Goal: Transaction & Acquisition: Book appointment/travel/reservation

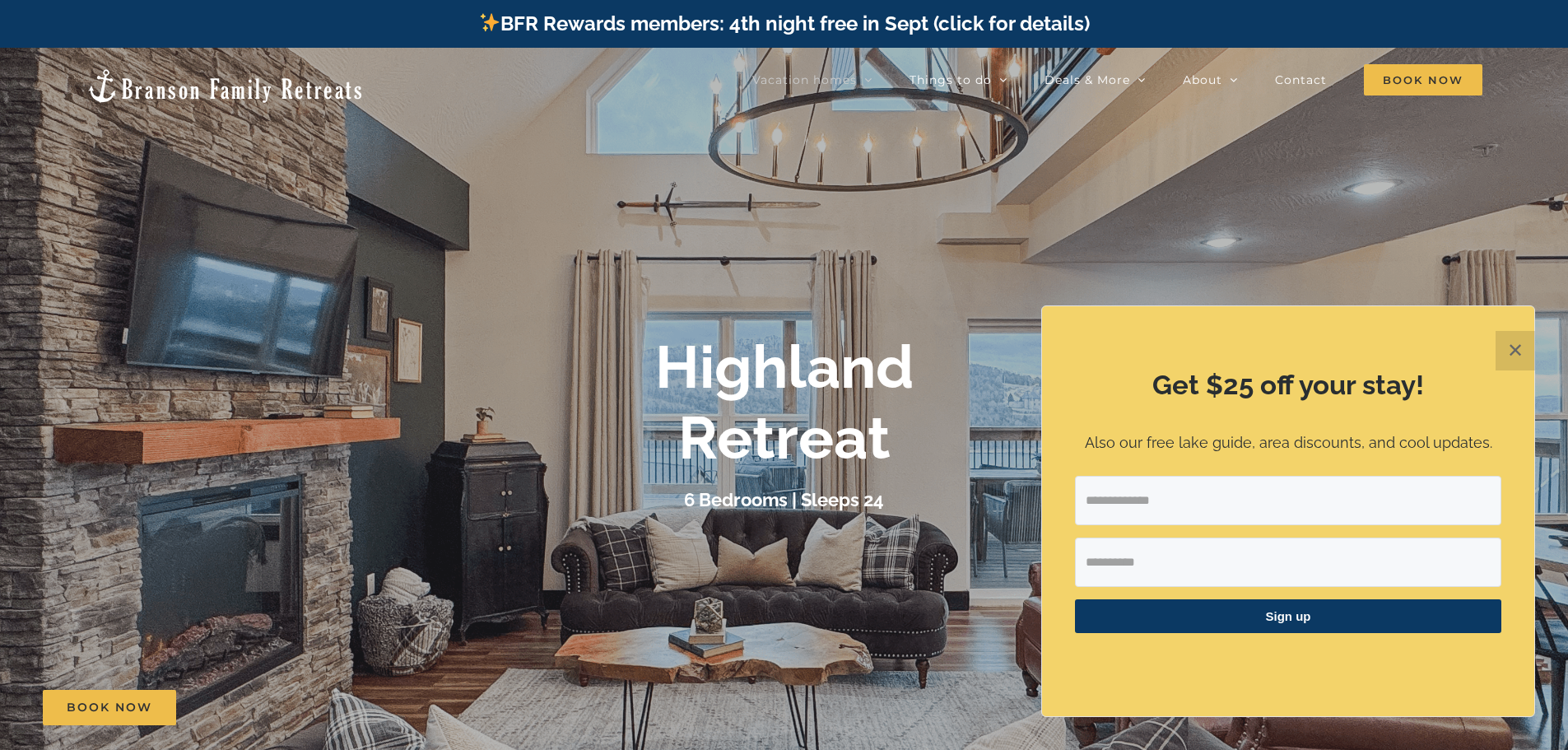
click at [1518, 350] on button "✕" at bounding box center [1515, 351] width 40 height 40
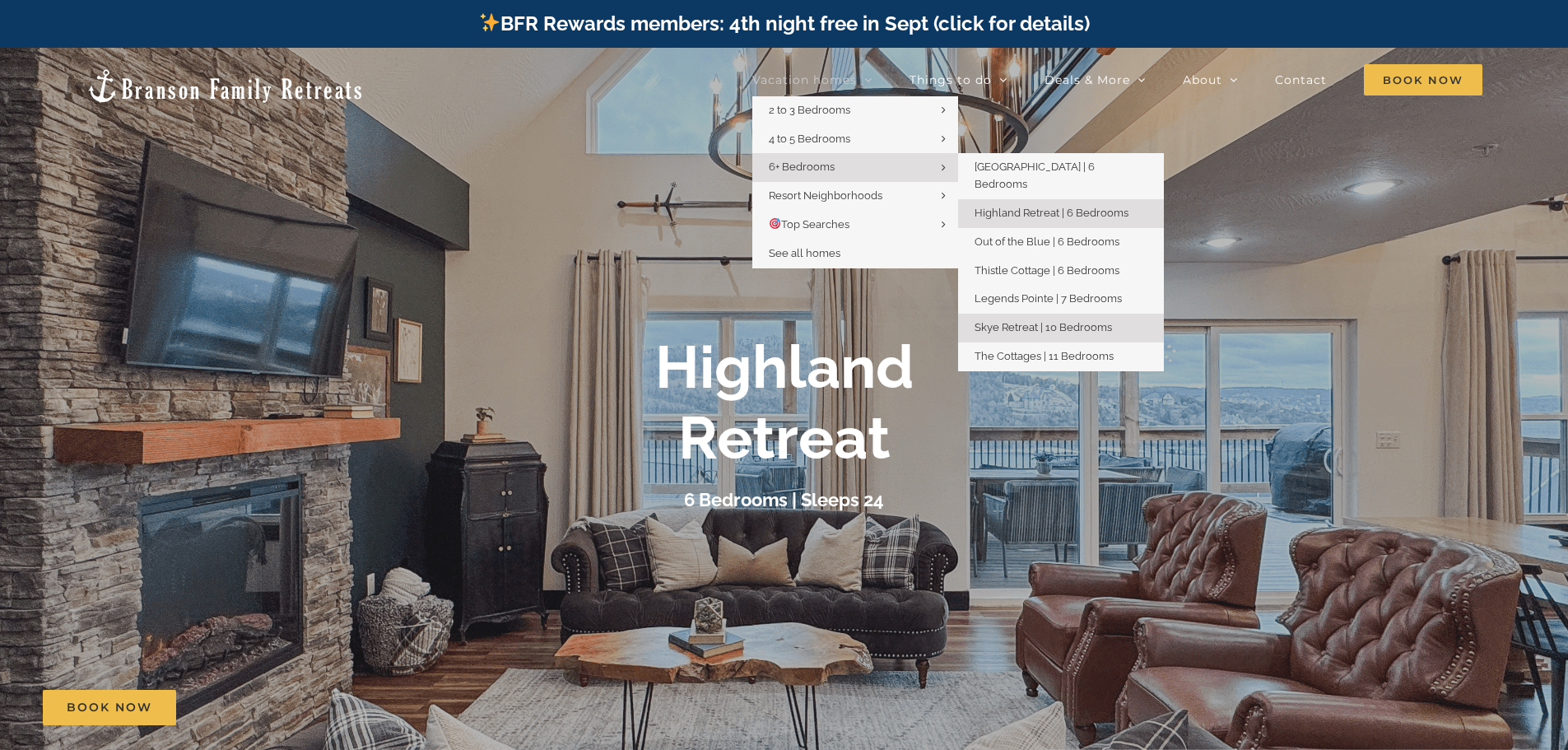
click at [1039, 321] on span "Skye Retreat | 10 Bedrooms" at bounding box center [1043, 327] width 138 height 12
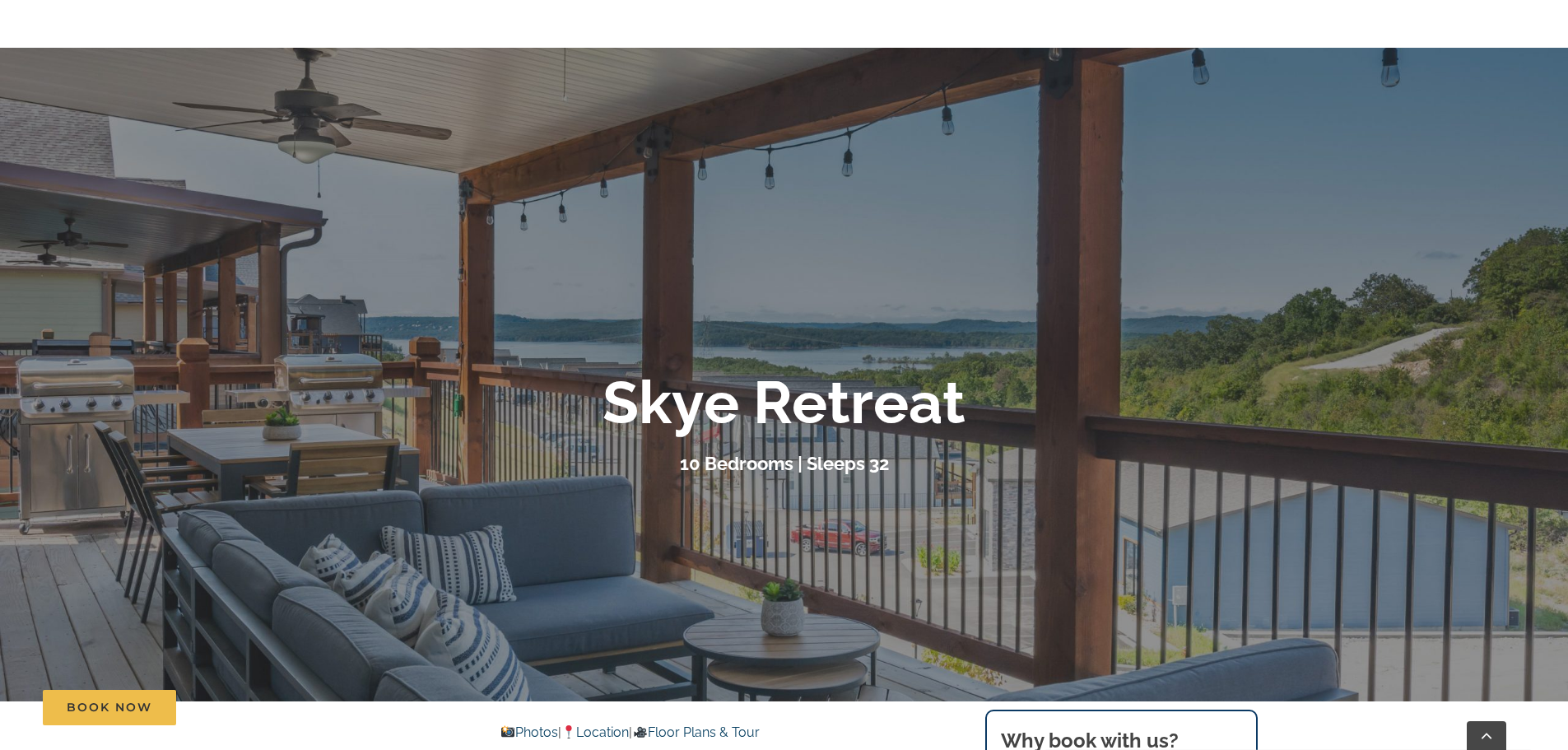
scroll to position [412, 0]
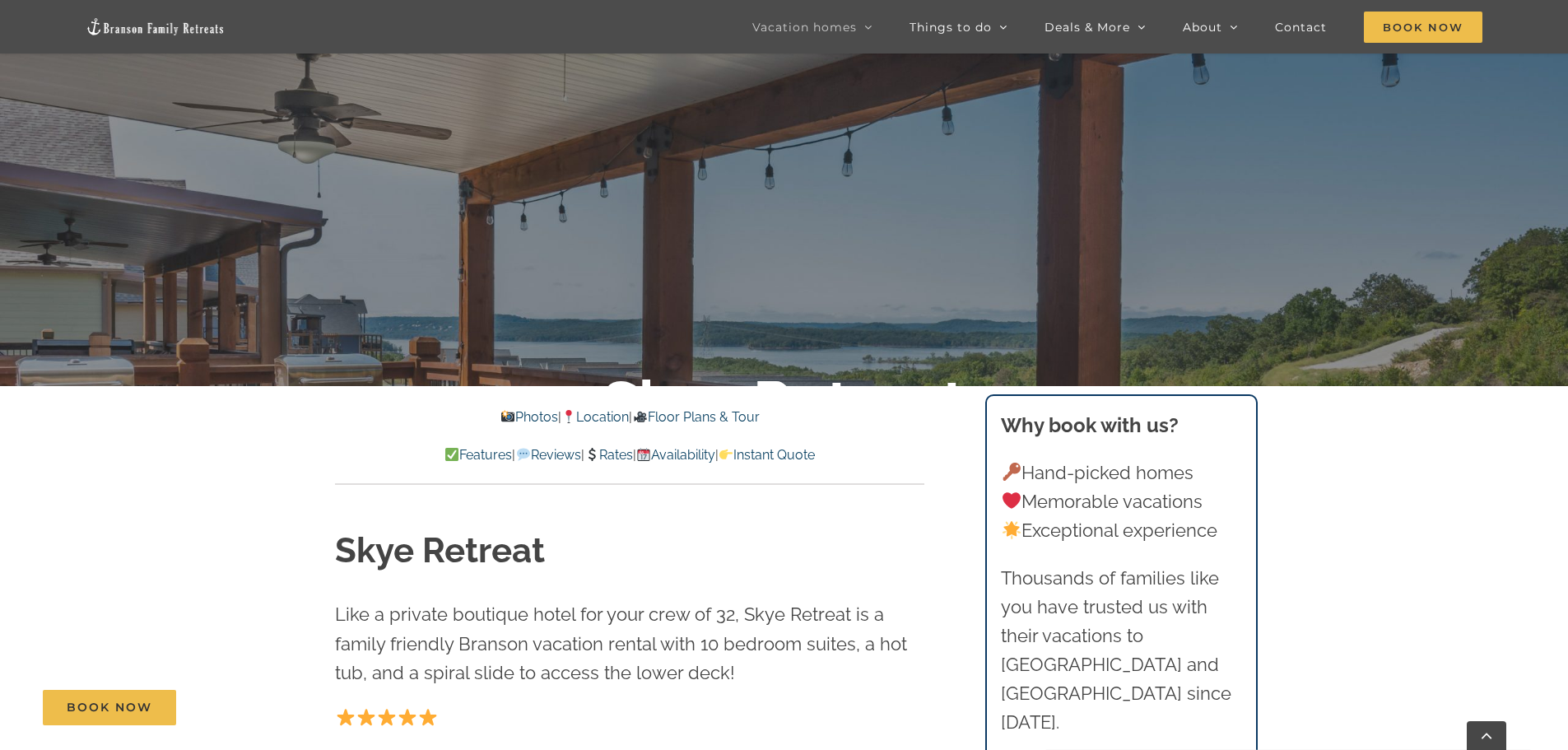
click at [515, 418] on link "Photos" at bounding box center [529, 417] width 58 height 15
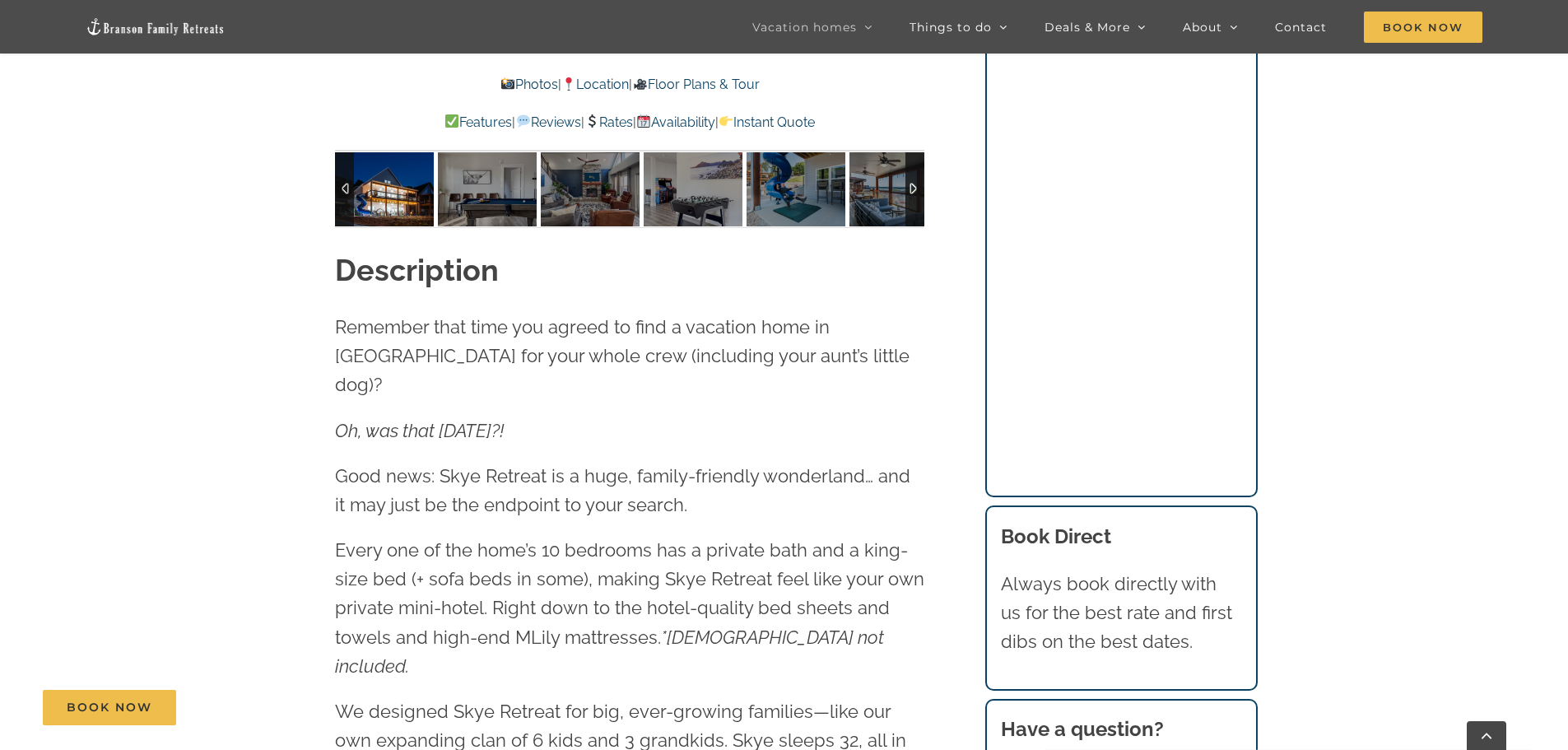
scroll to position [1774, 0]
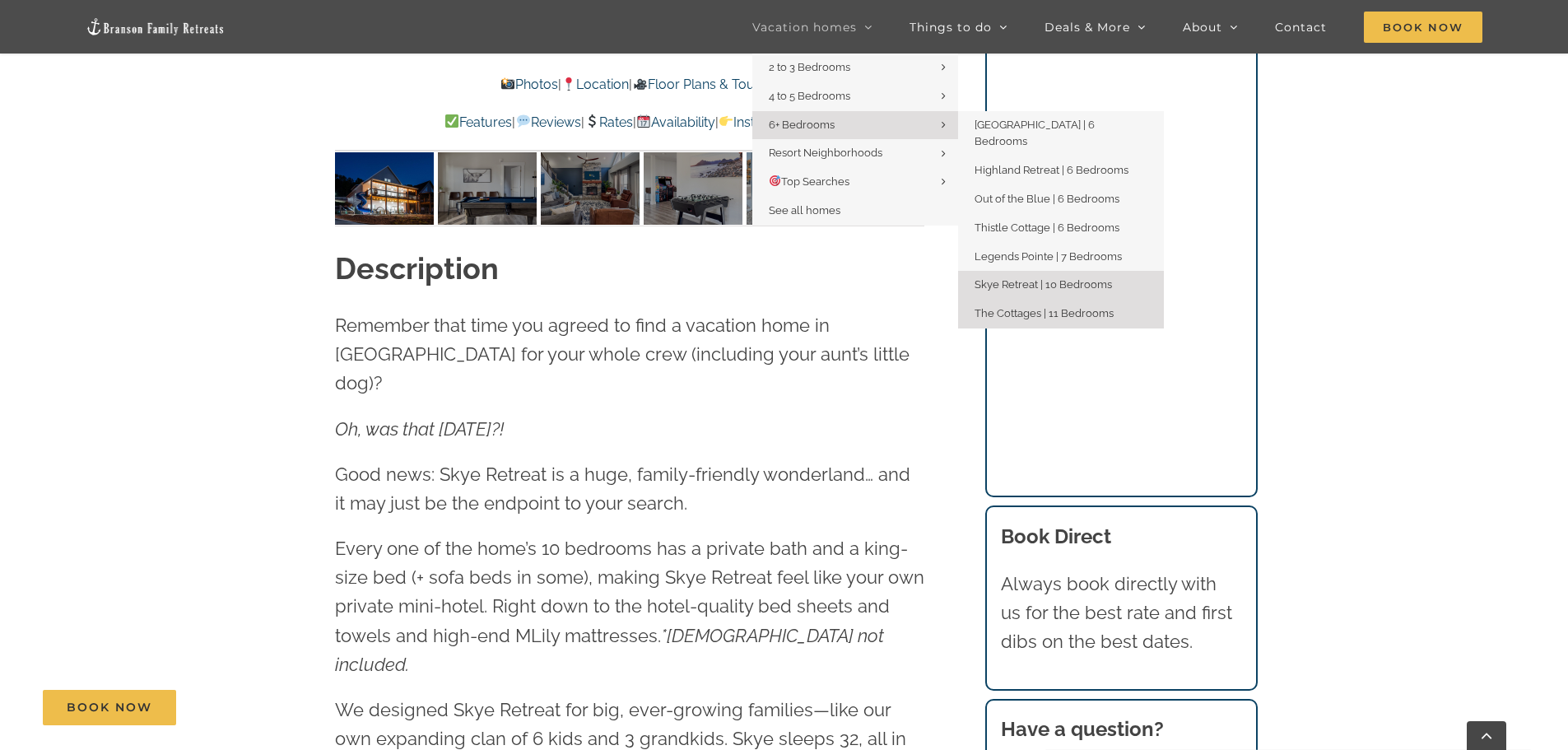
click at [1060, 307] on span "The Cottages | 11 Bedrooms" at bounding box center [1044, 312] width 140 height 12
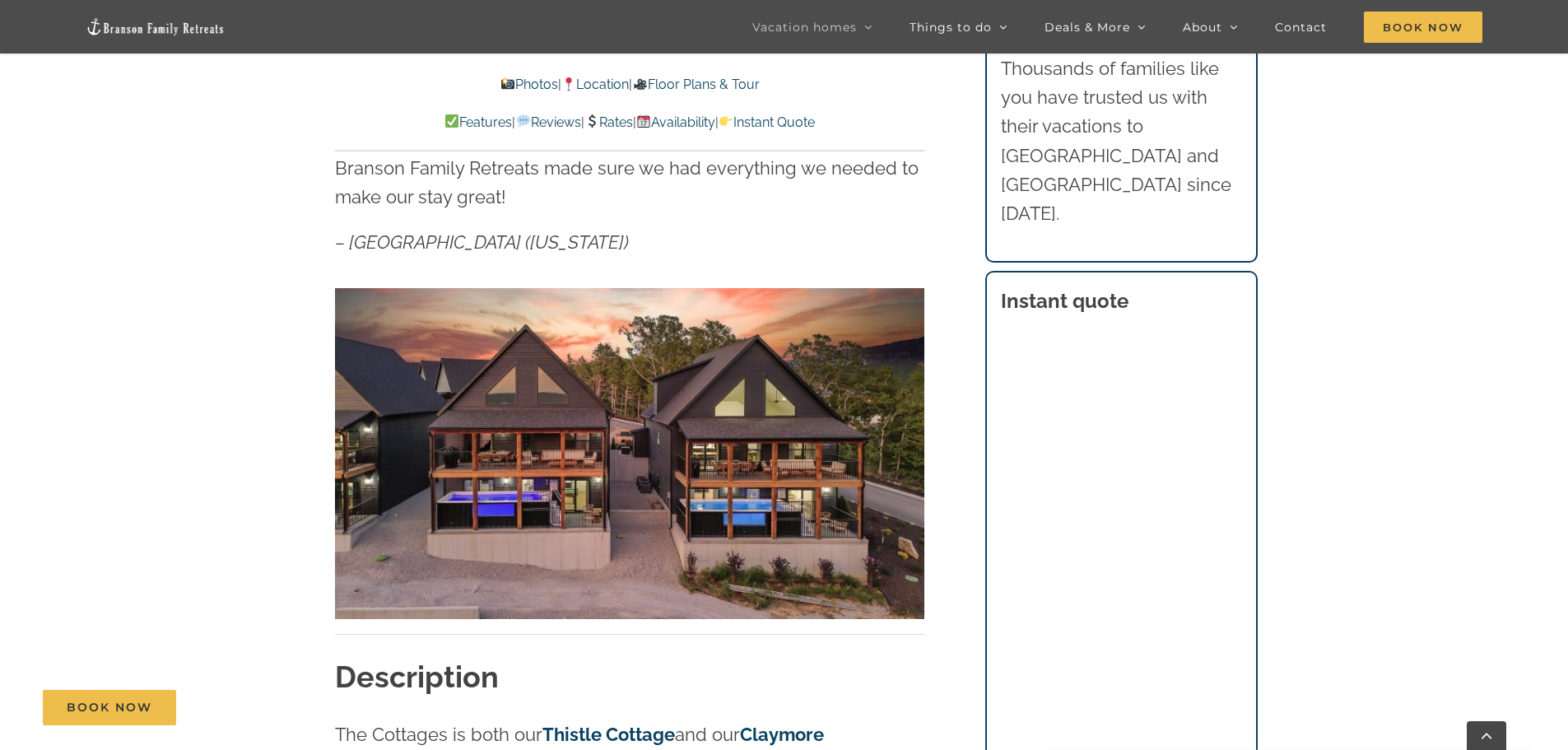
scroll to position [988, 0]
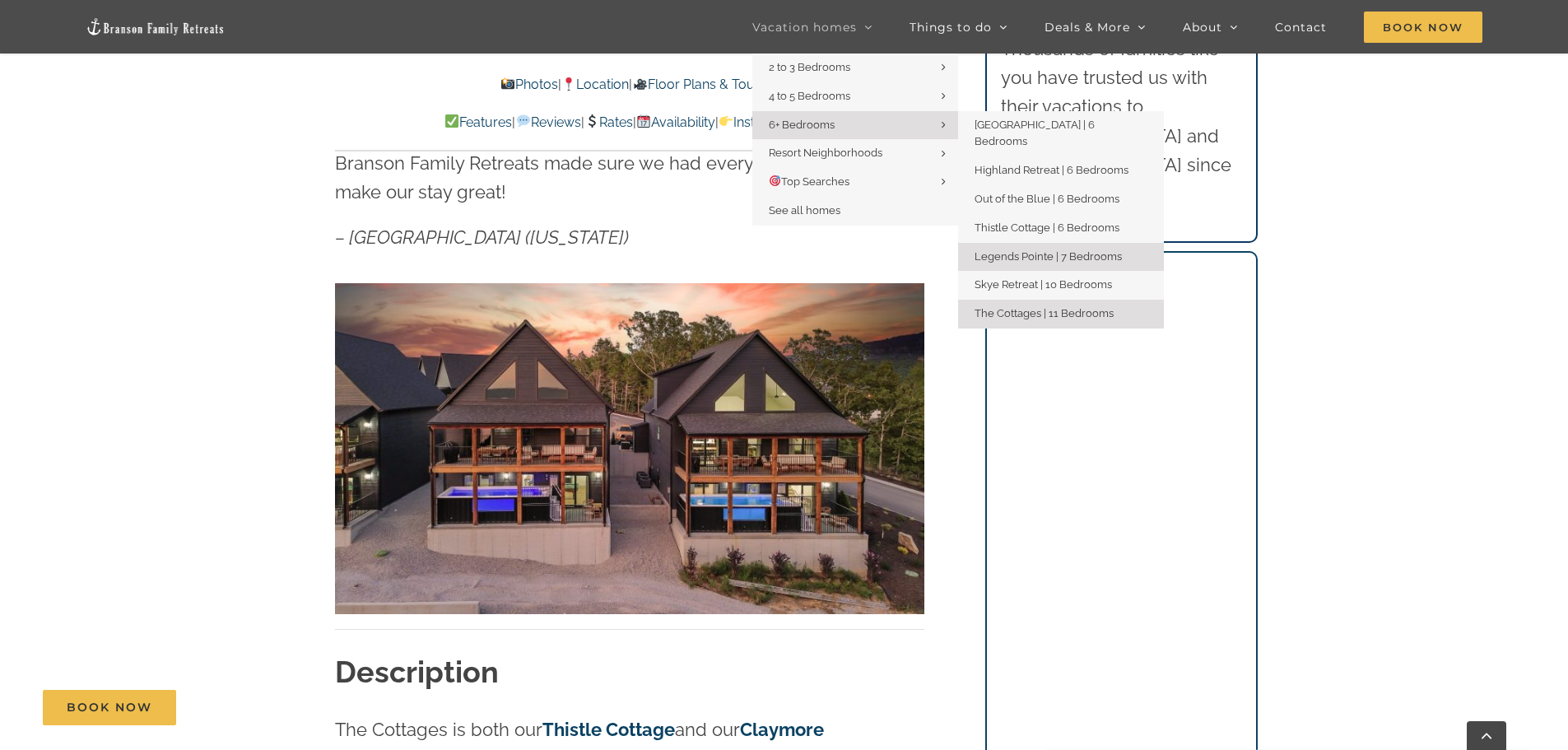
click at [1068, 251] on span "Legends Pointe | 7 Bedrooms" at bounding box center [1048, 256] width 147 height 12
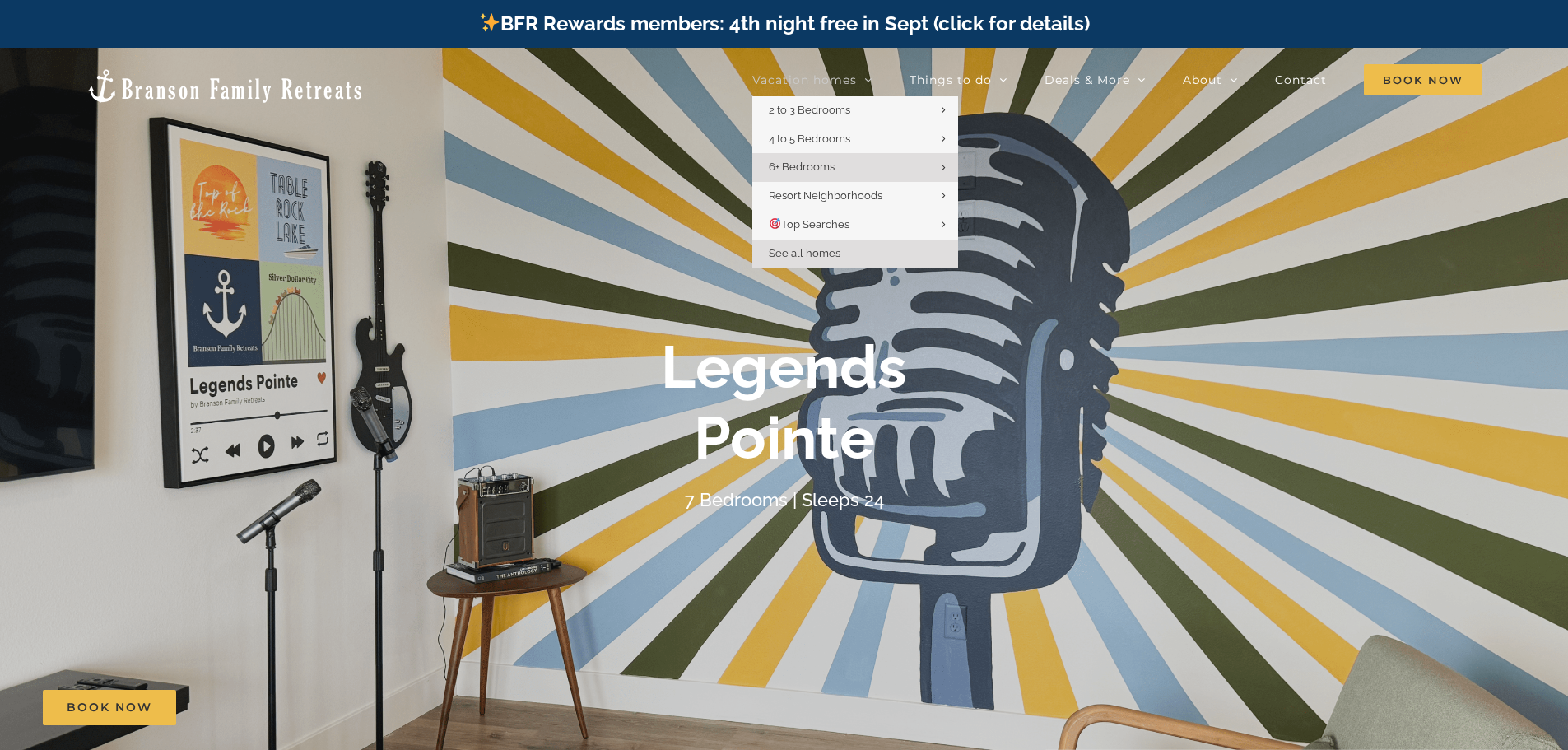
click at [814, 253] on span "See all homes" at bounding box center [804, 253] width 71 height 12
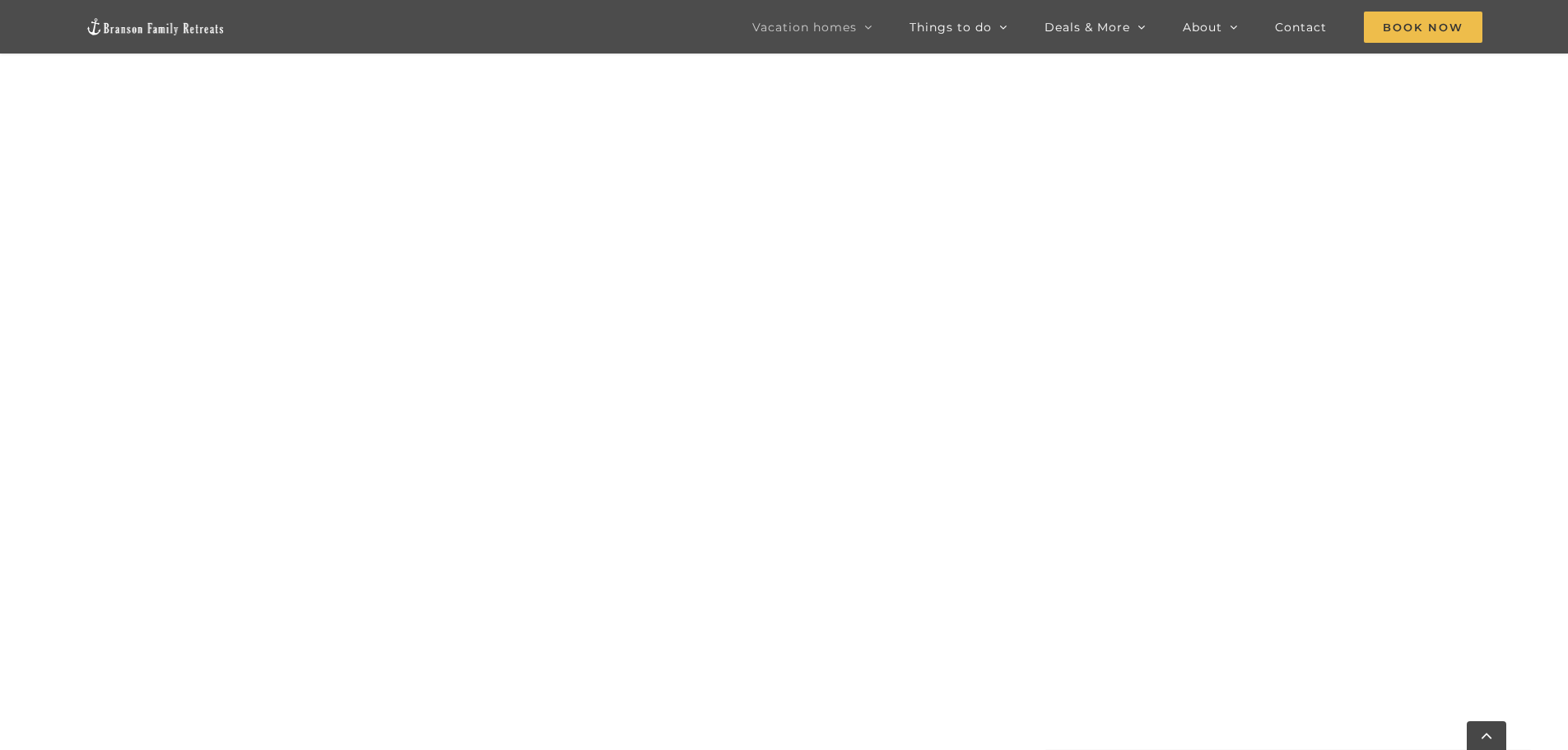
scroll to position [1909, 0]
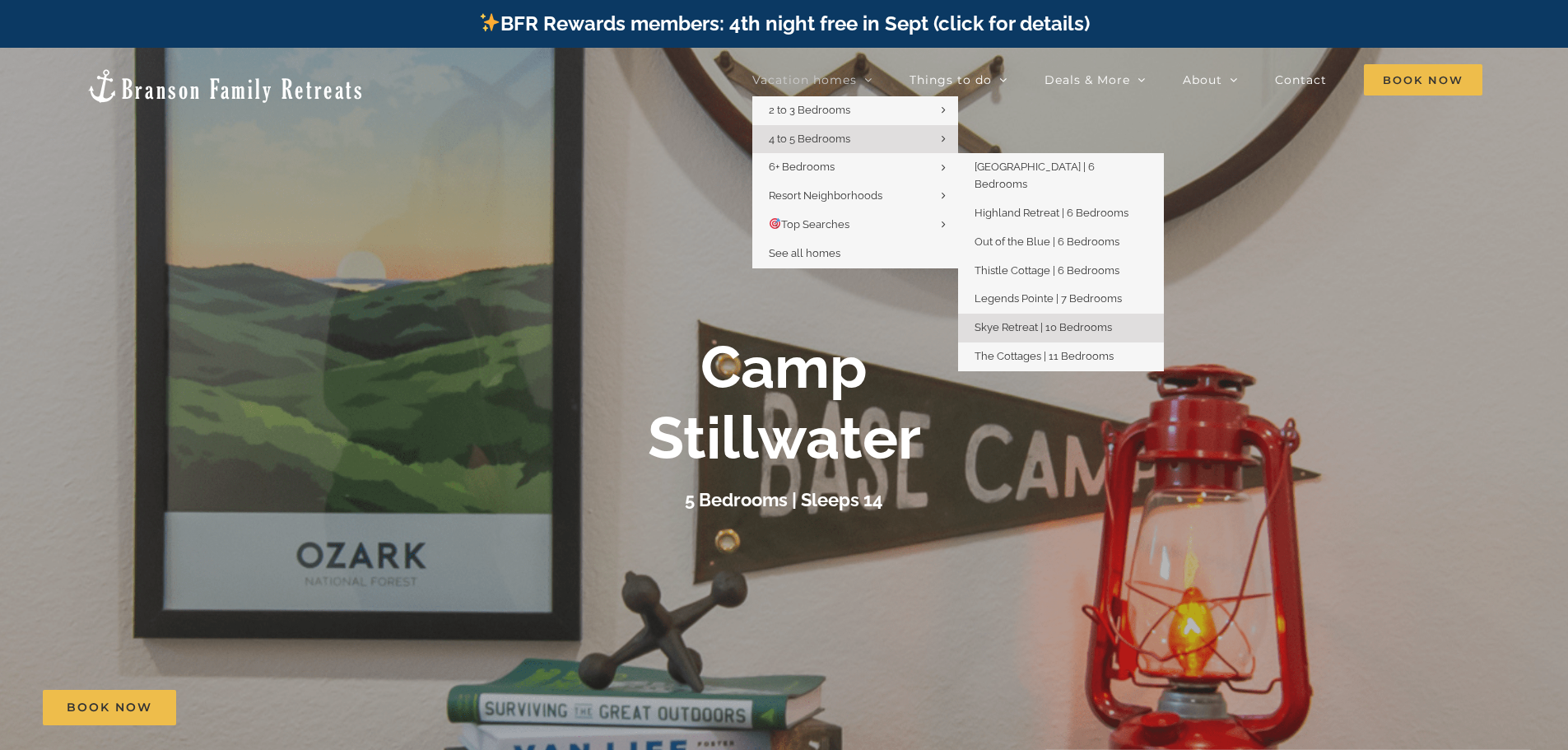
click at [1074, 321] on span "Skye Retreat | 10 Bedrooms" at bounding box center [1043, 327] width 138 height 12
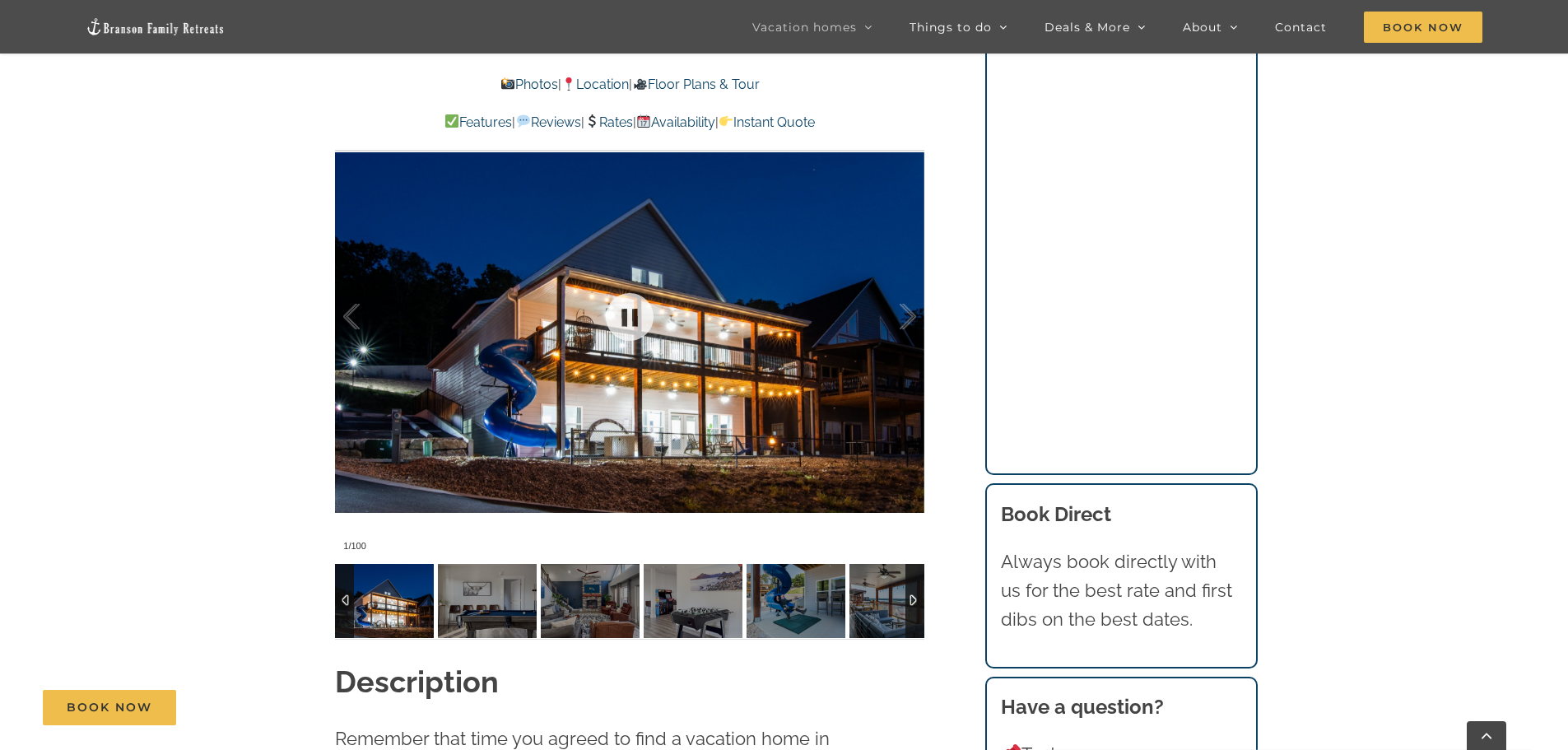
scroll to position [1399, 0]
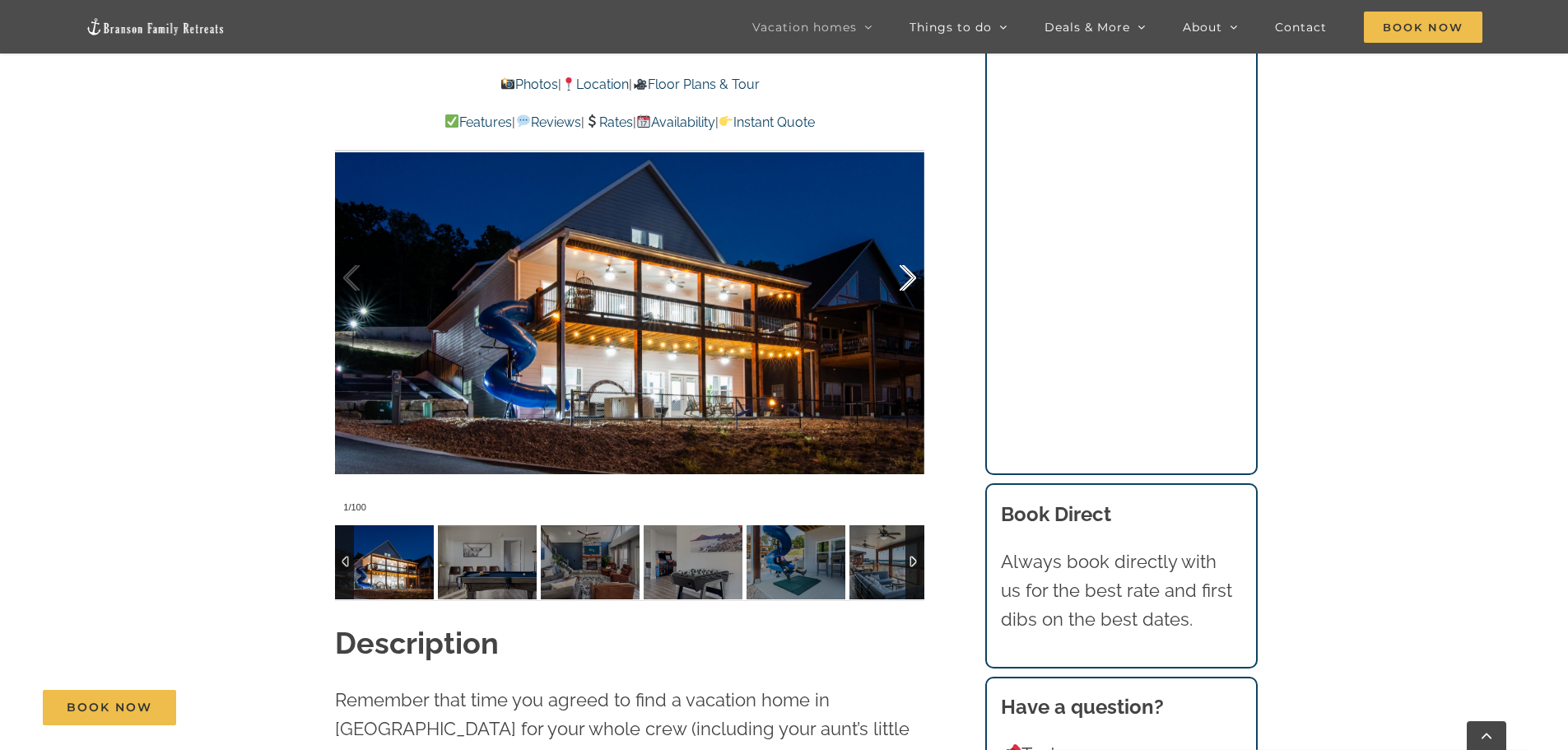
click at [913, 277] on div at bounding box center [890, 278] width 51 height 103
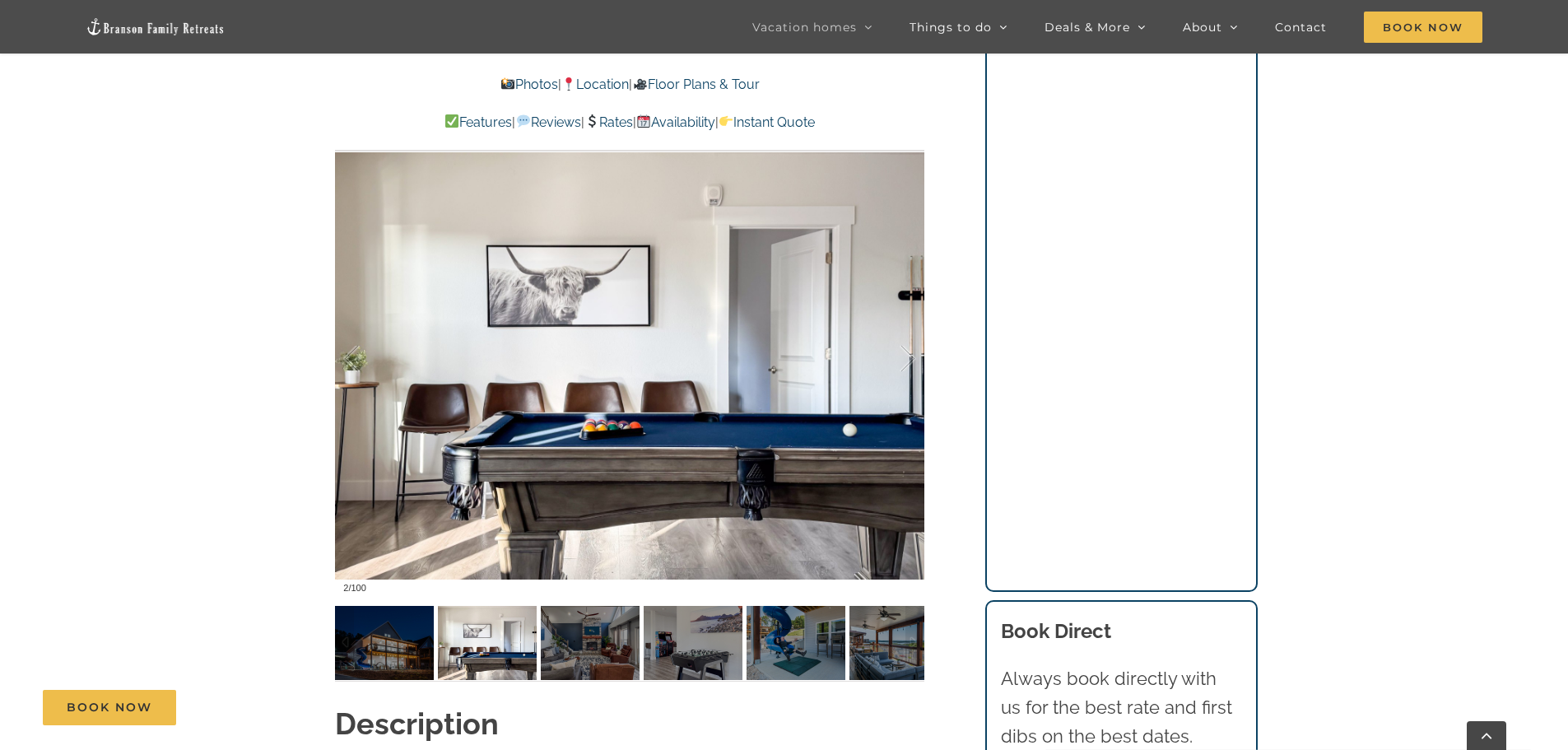
scroll to position [1317, 0]
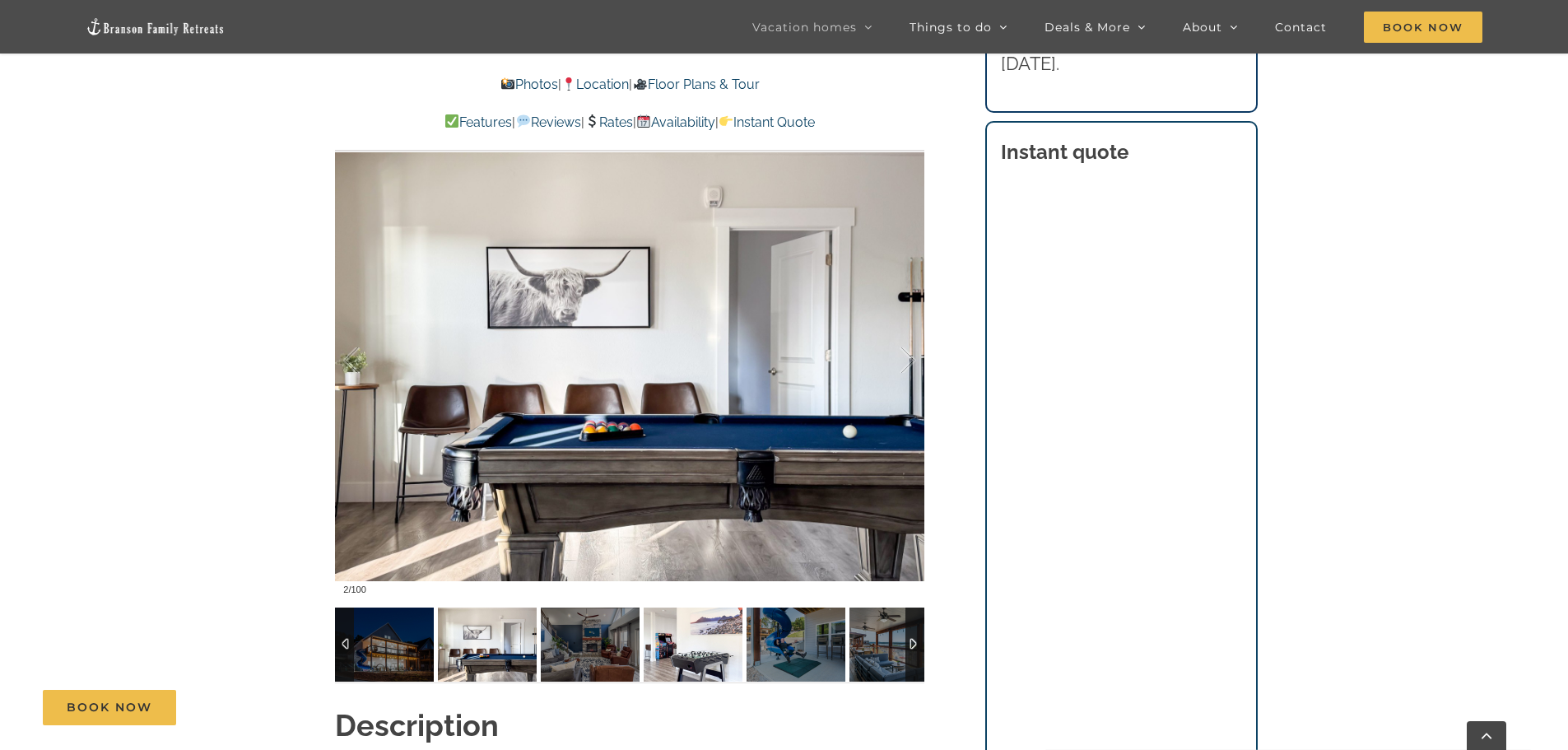
click at [686, 640] on img at bounding box center [693, 645] width 99 height 74
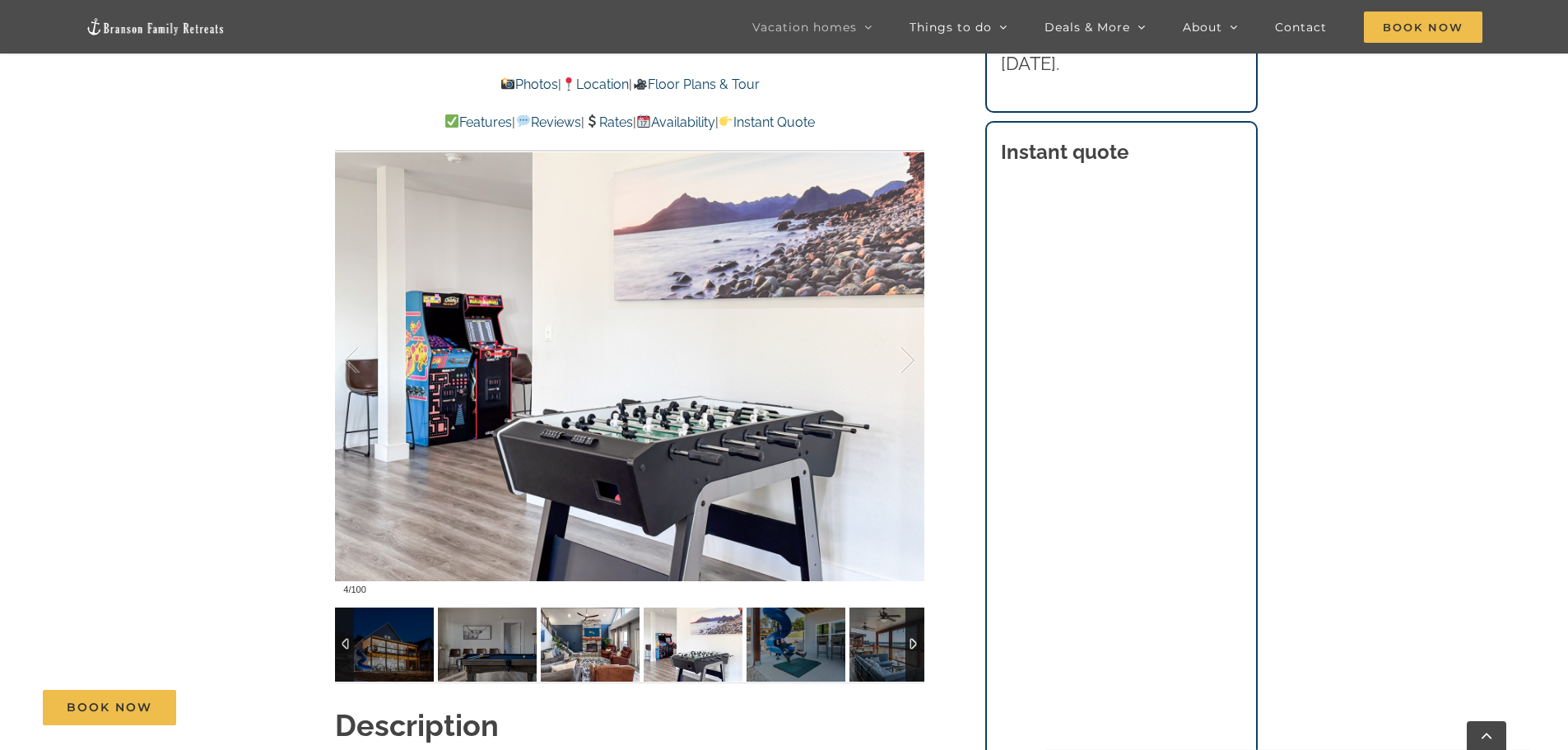
click at [587, 648] on img at bounding box center [590, 645] width 99 height 74
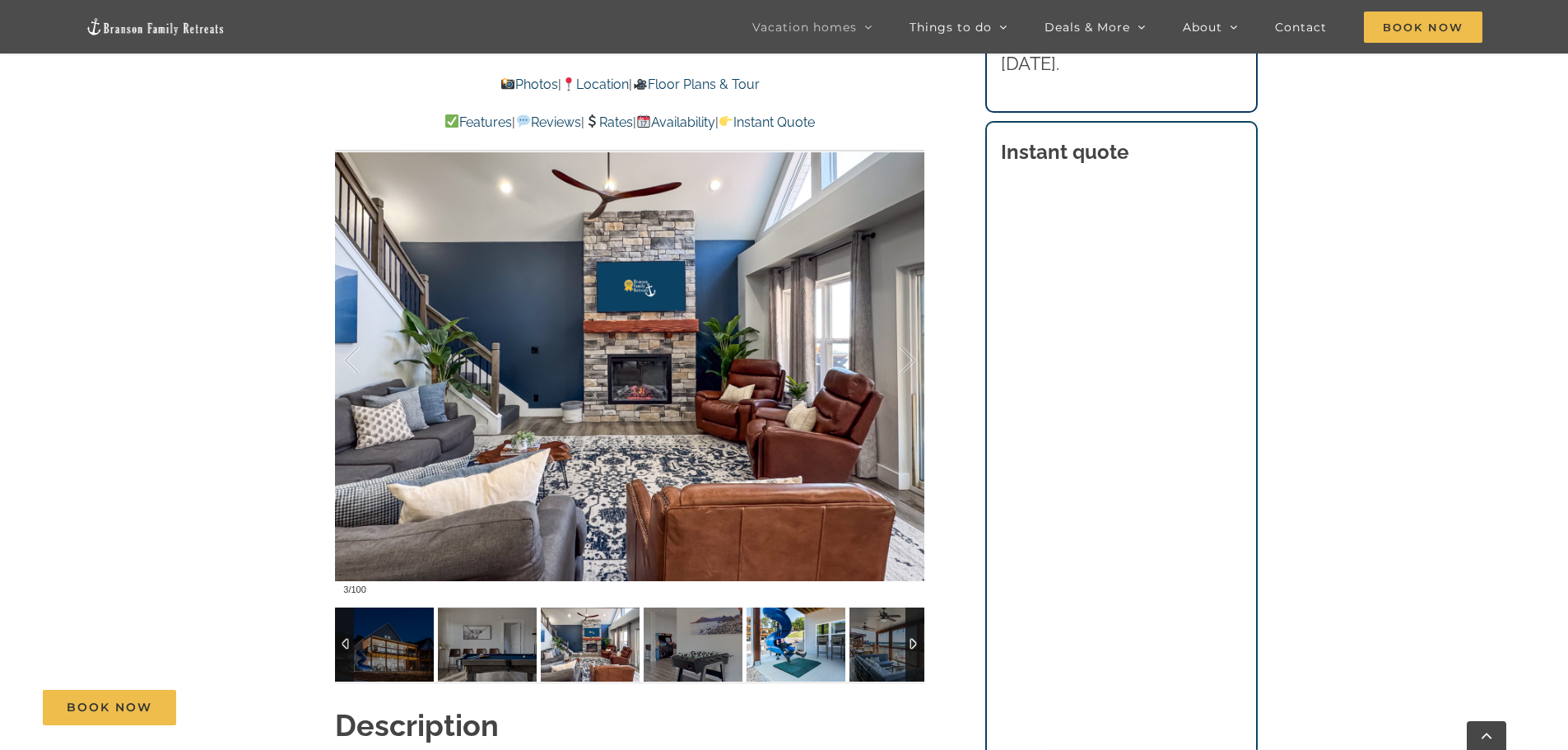
click at [832, 658] on img at bounding box center [795, 645] width 99 height 74
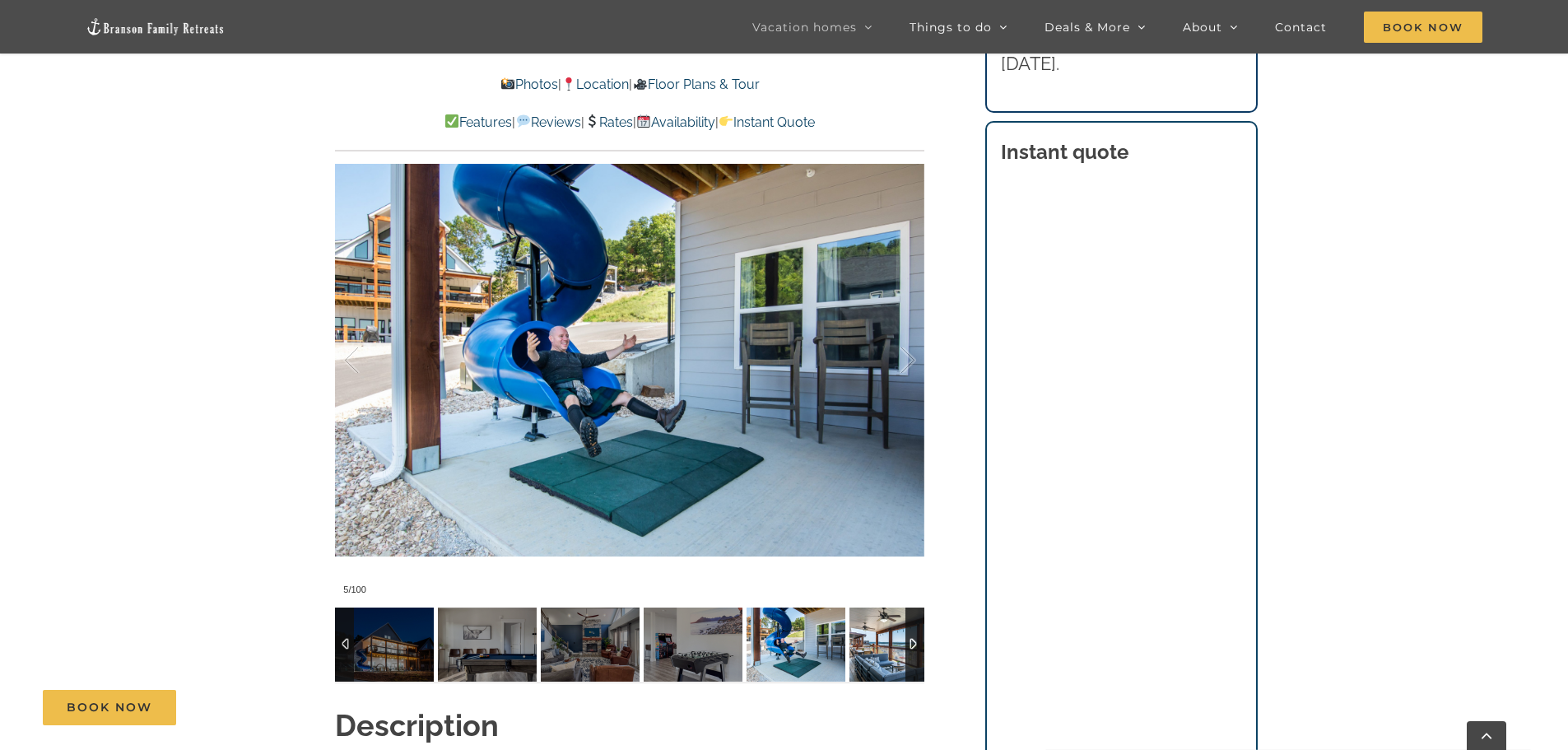
click at [888, 656] on img at bounding box center [899, 645] width 99 height 74
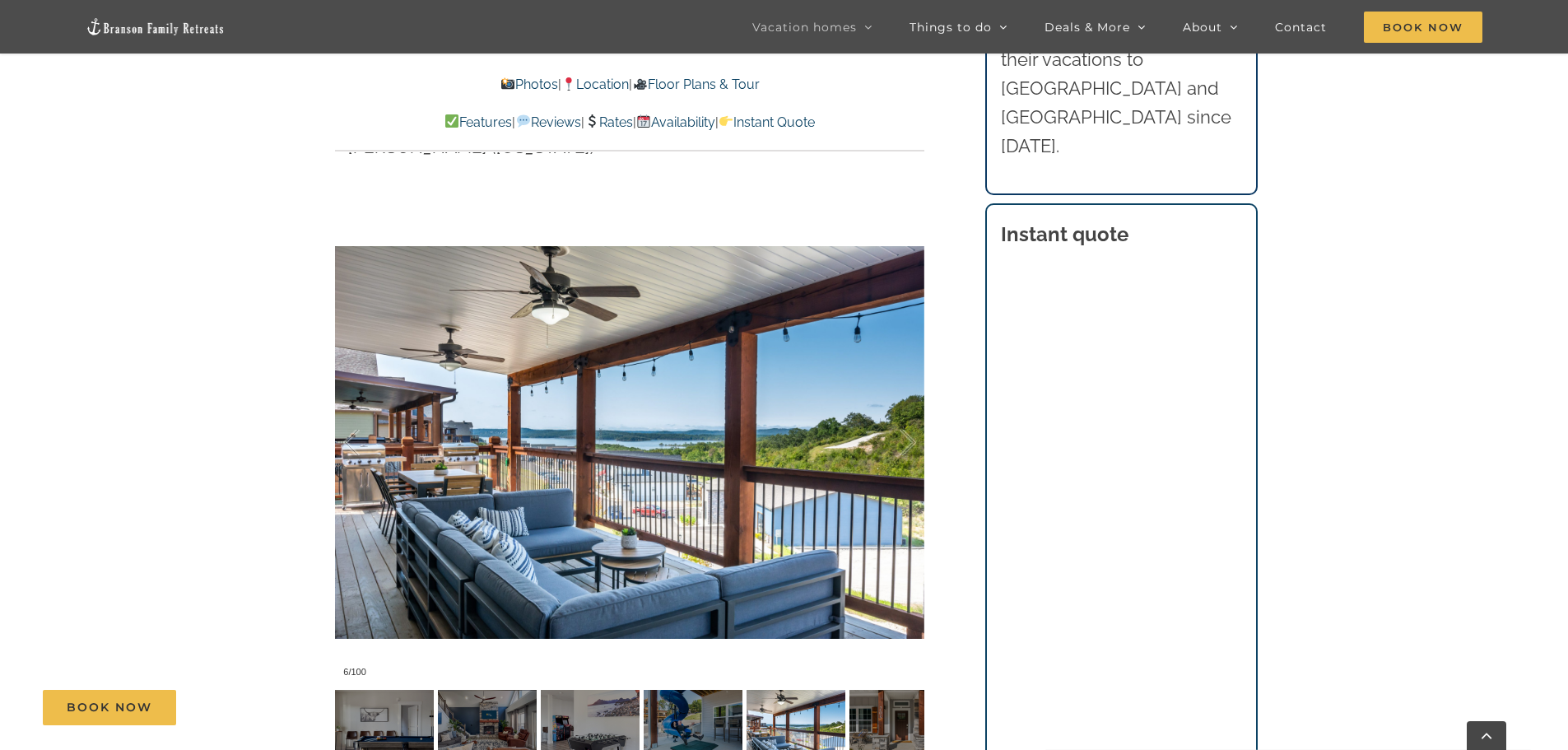
click at [515, 78] on link "Photos" at bounding box center [529, 84] width 58 height 15
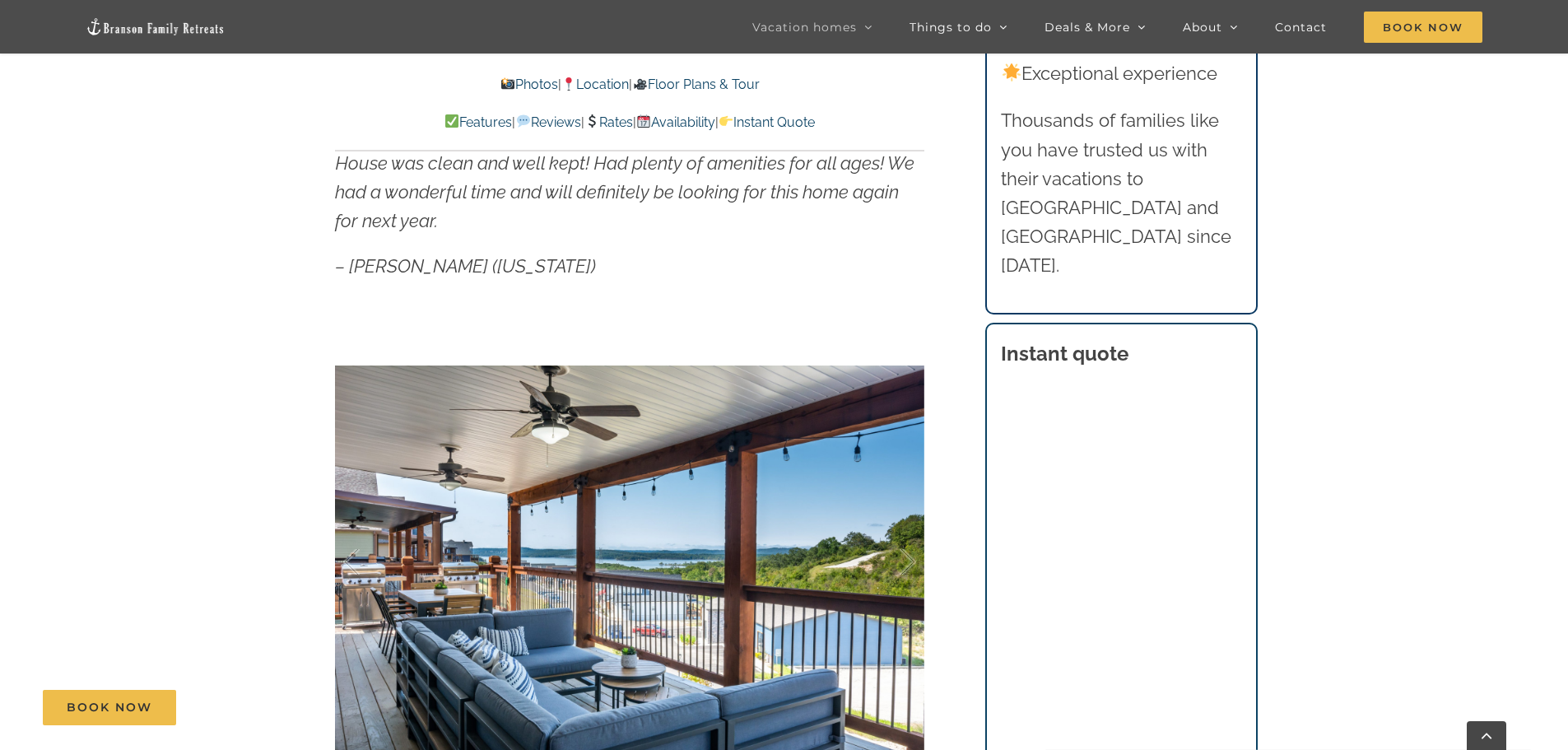
click at [513, 84] on link "Photos" at bounding box center [529, 84] width 58 height 15
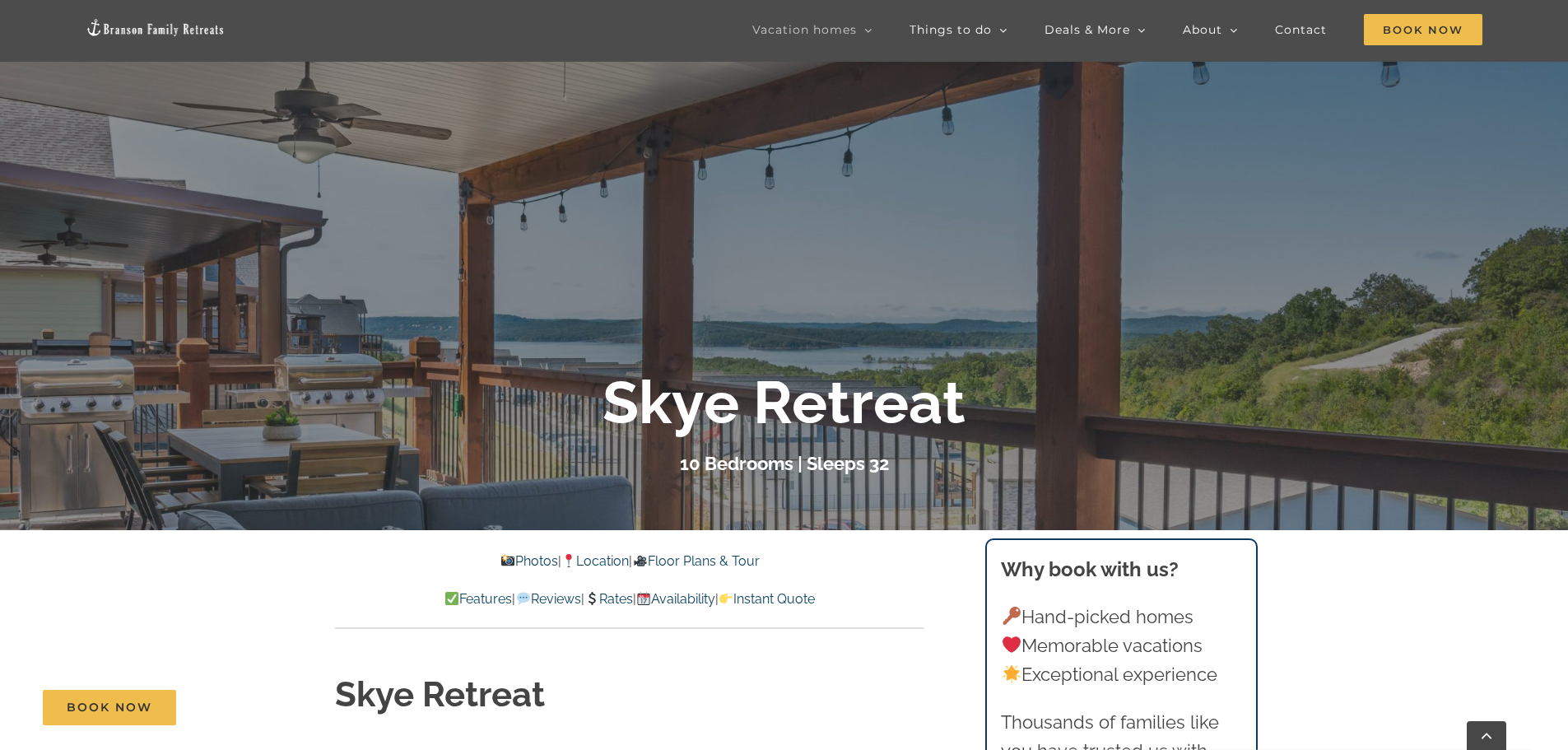
scroll to position [412, 0]
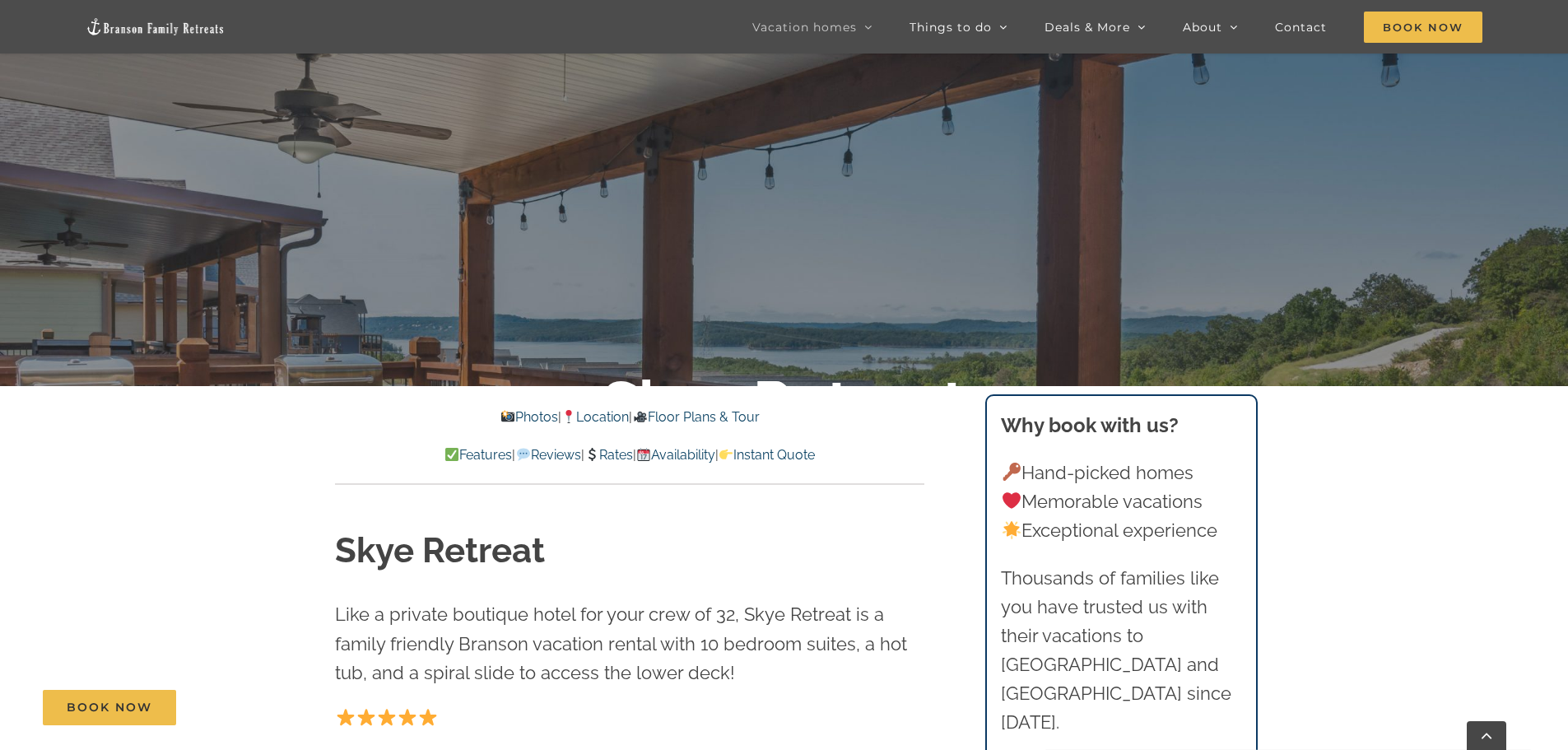
click at [517, 416] on link "Photos" at bounding box center [529, 417] width 58 height 15
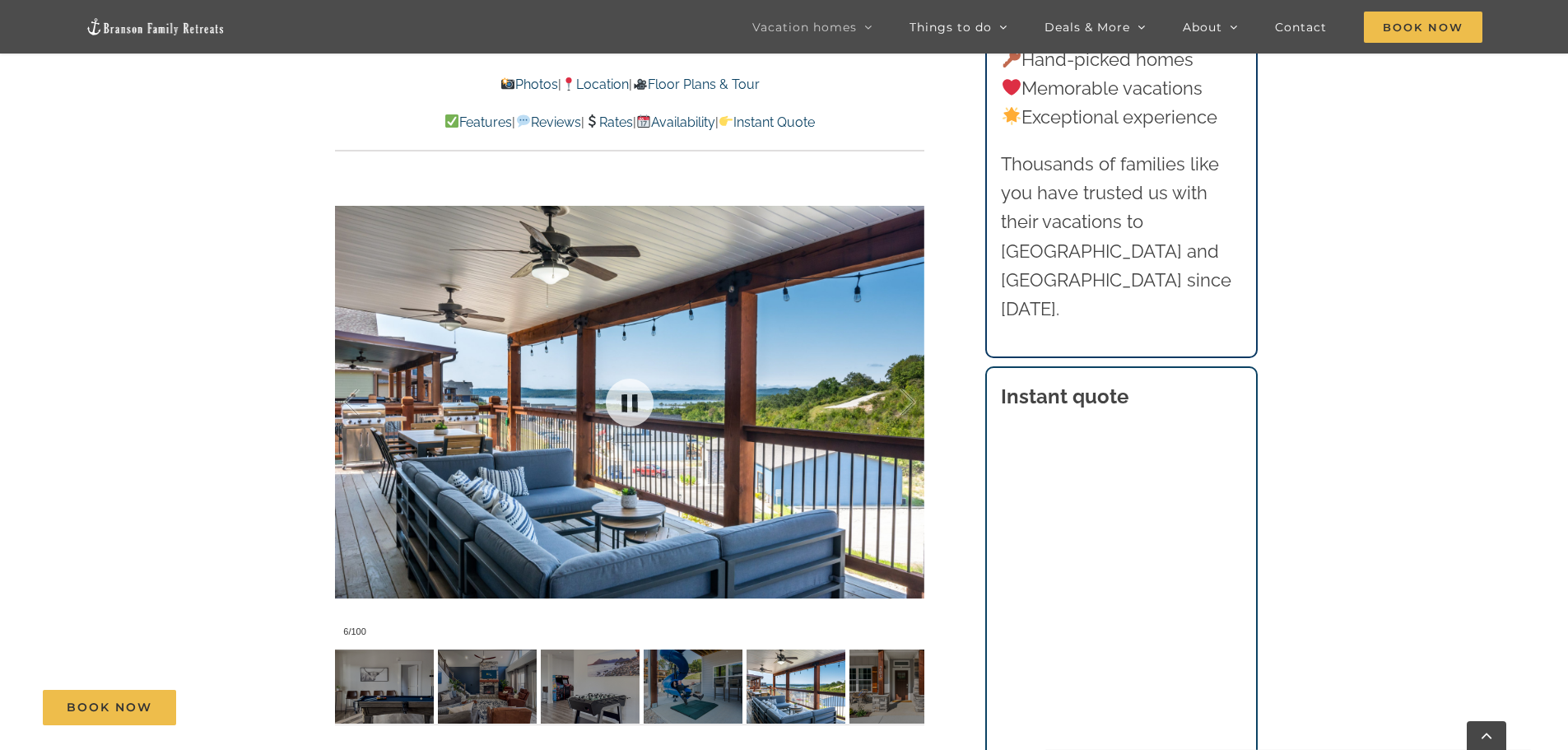
scroll to position [1280, 0]
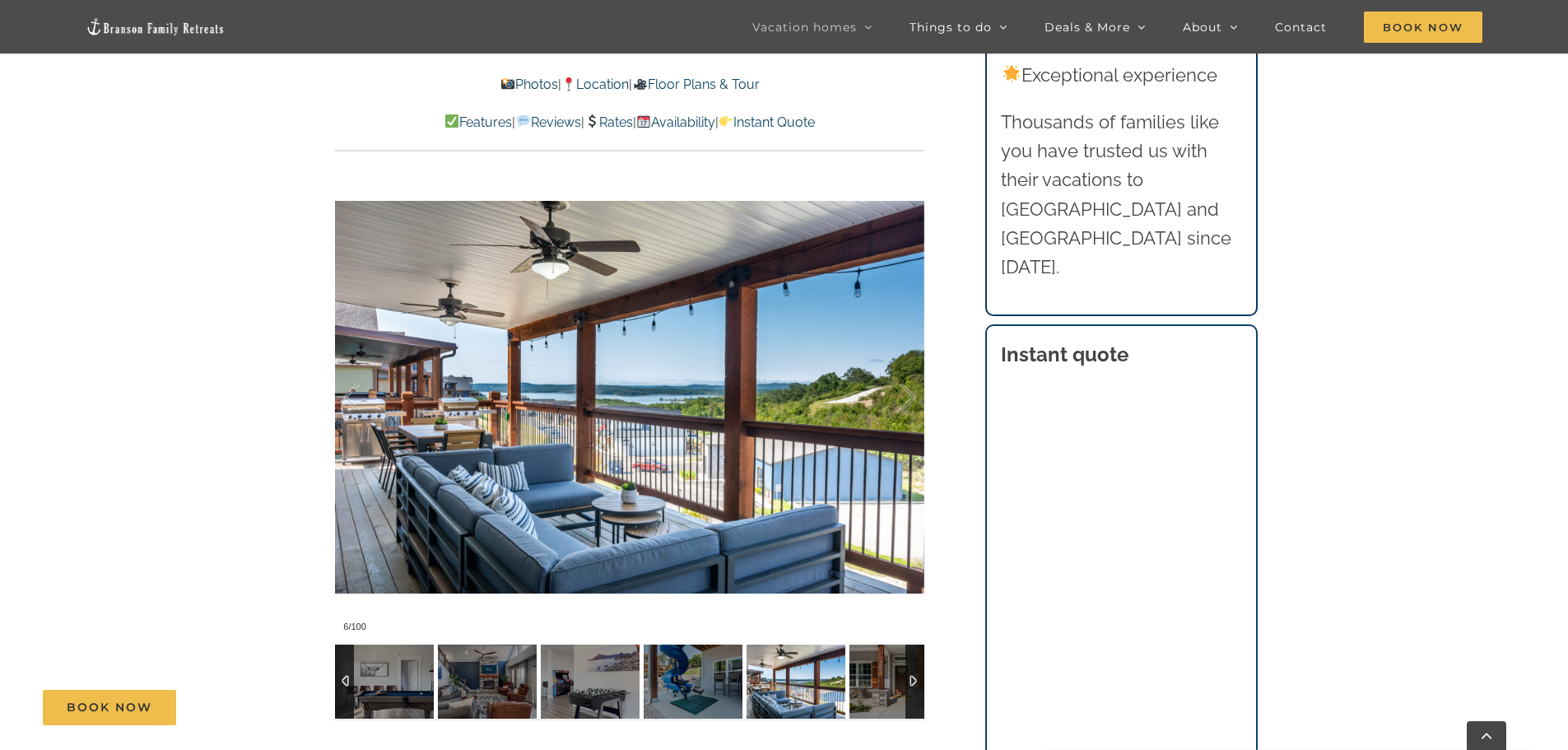
click at [920, 684] on div at bounding box center [915, 682] width 19 height 74
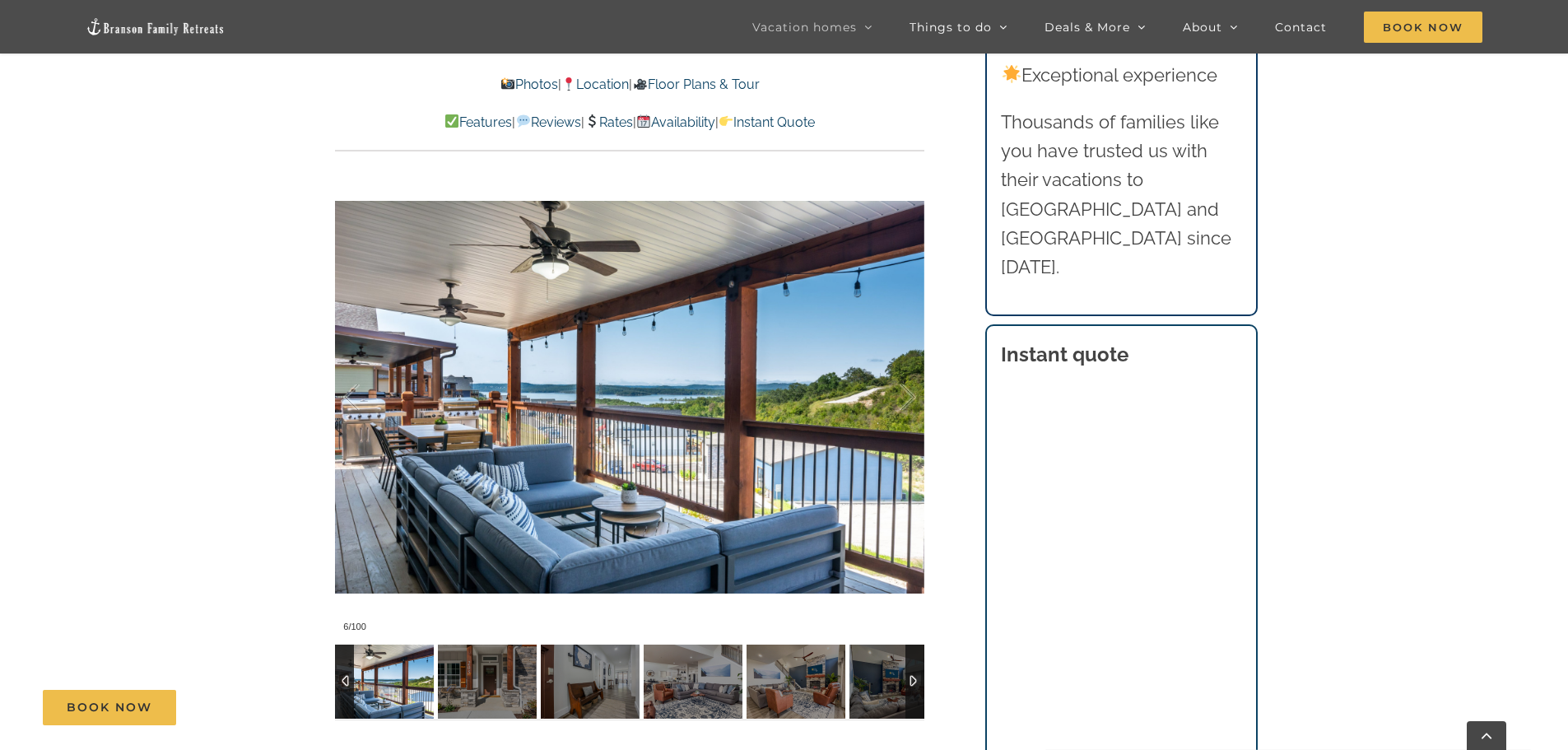
click at [920, 684] on div at bounding box center [915, 682] width 19 height 74
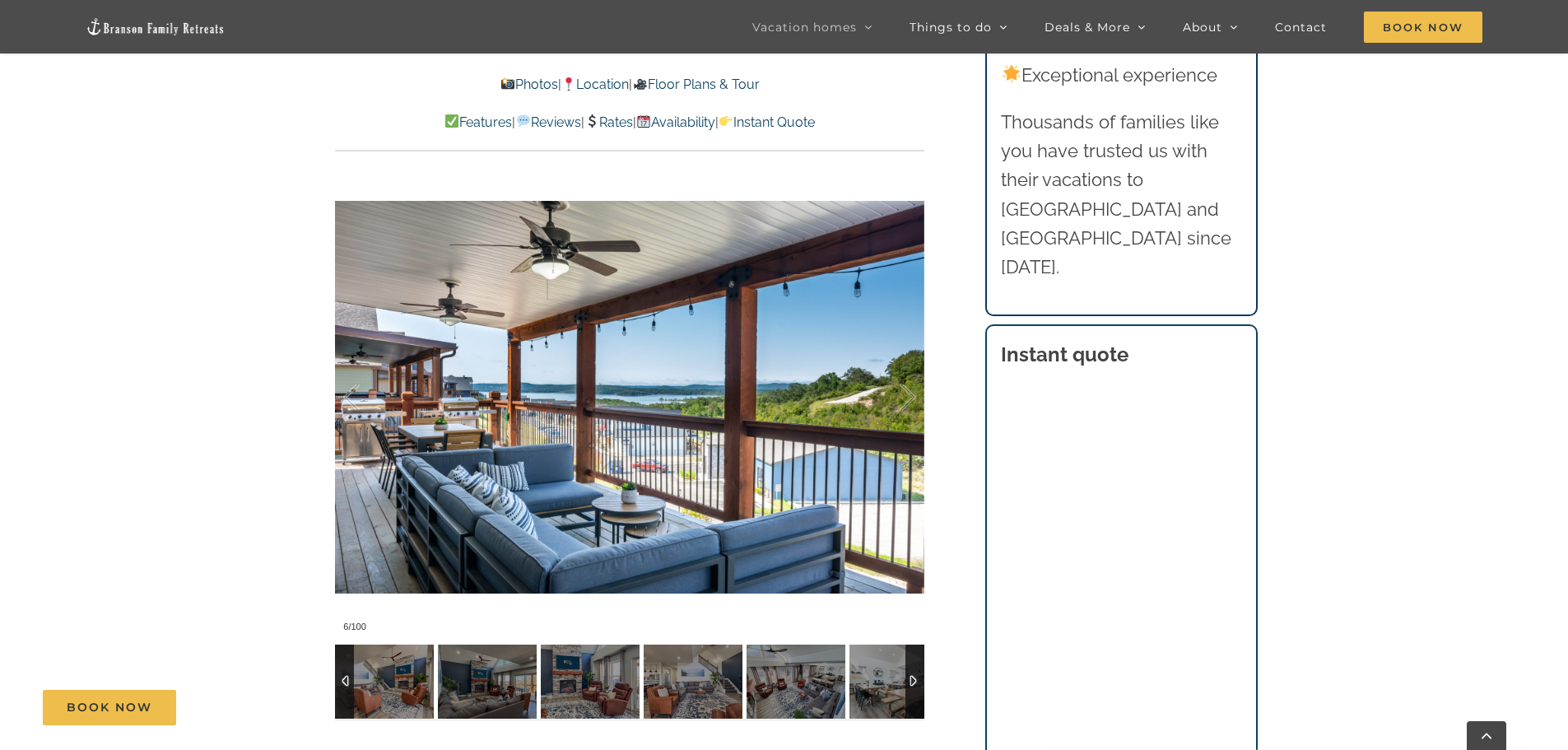
click at [920, 684] on div at bounding box center [915, 682] width 19 height 74
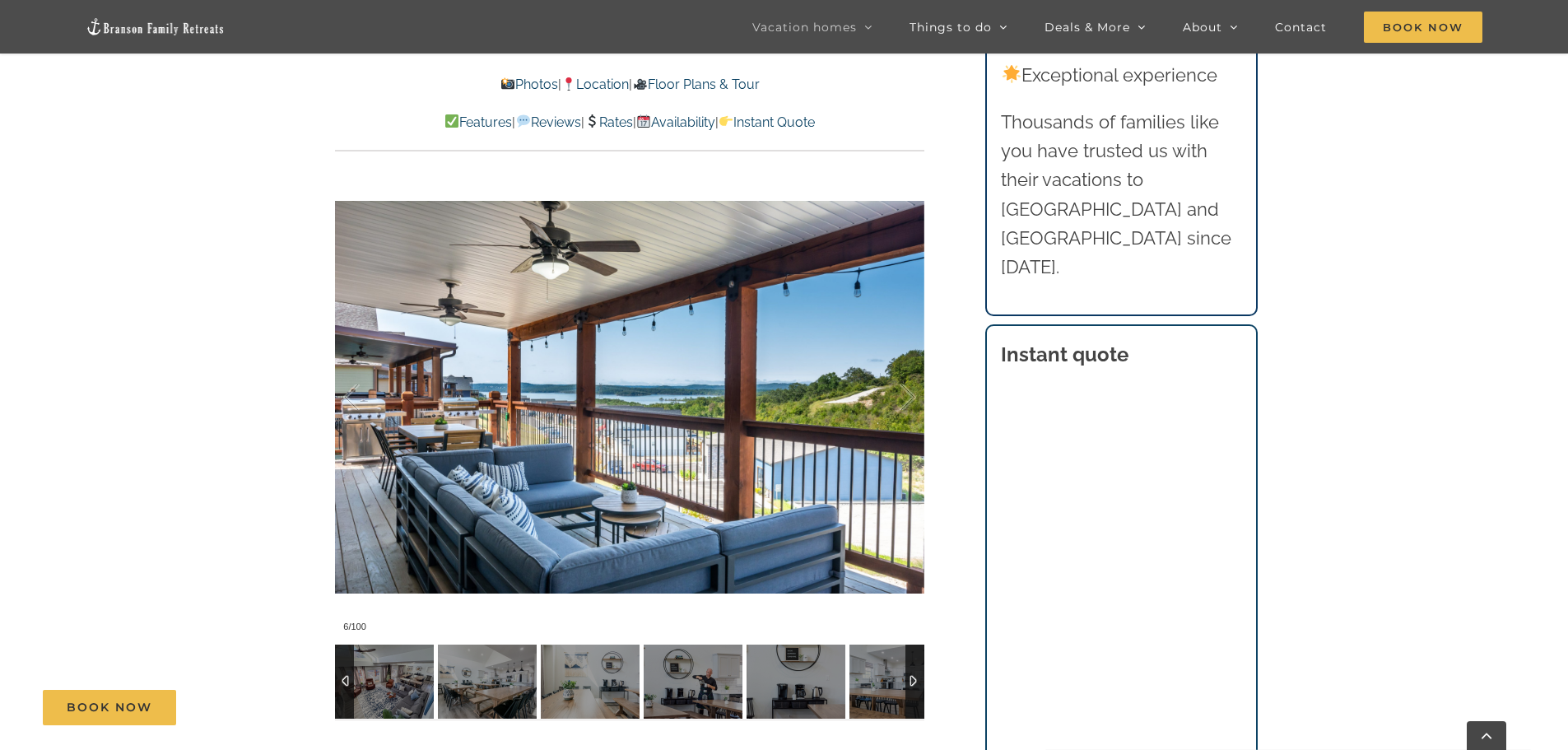
click at [920, 684] on div at bounding box center [915, 682] width 19 height 74
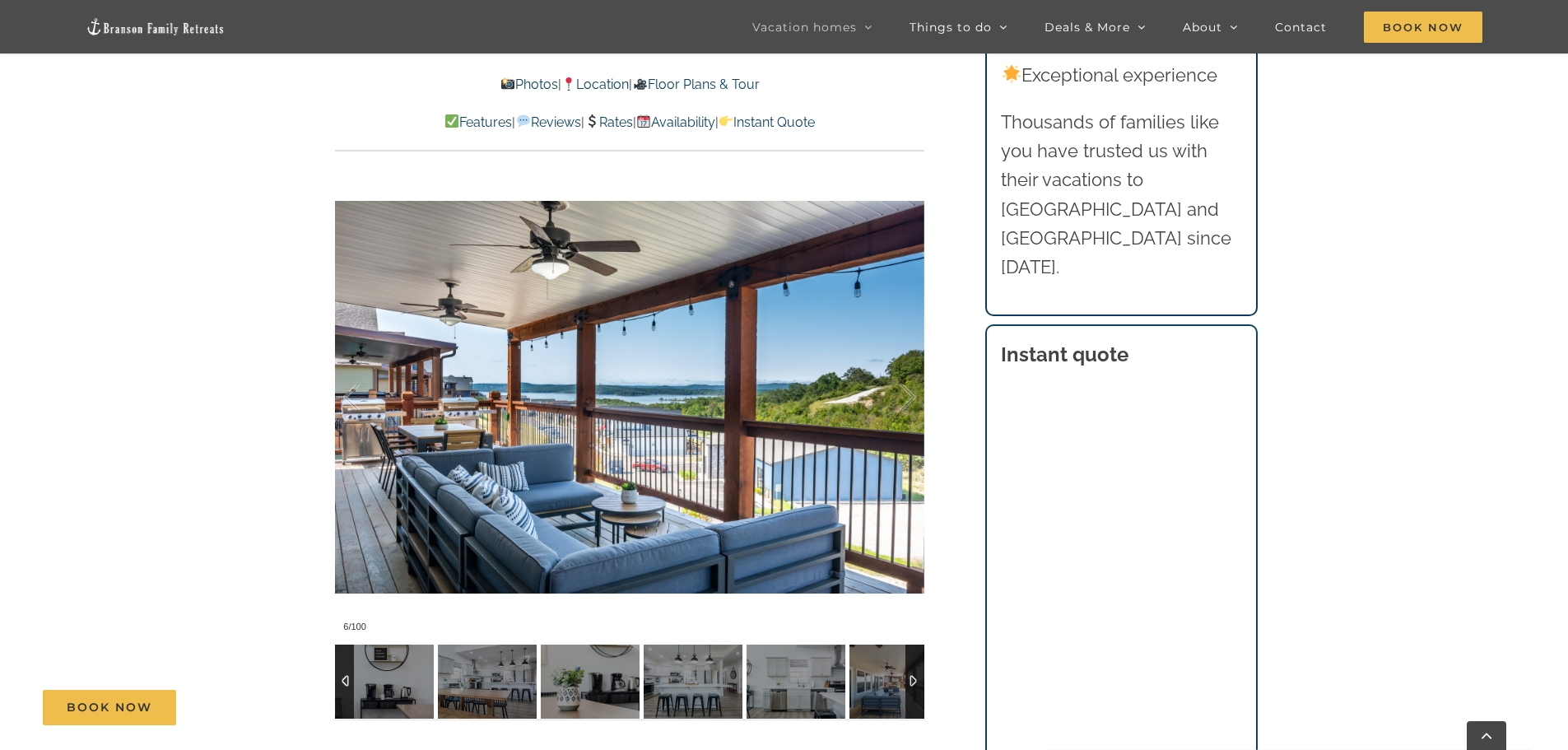
click at [920, 684] on div at bounding box center [915, 682] width 19 height 74
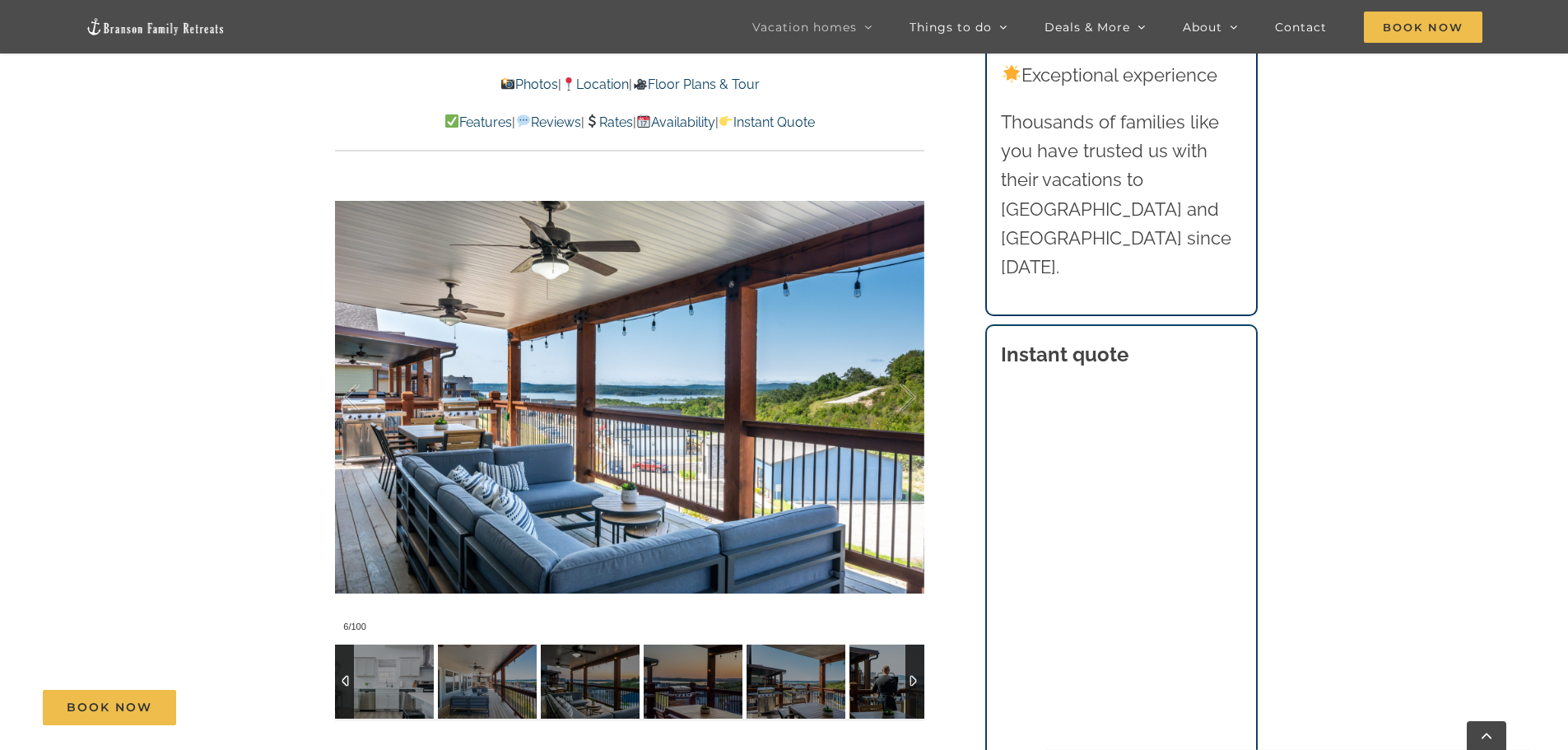
click at [920, 684] on div at bounding box center [915, 682] width 19 height 74
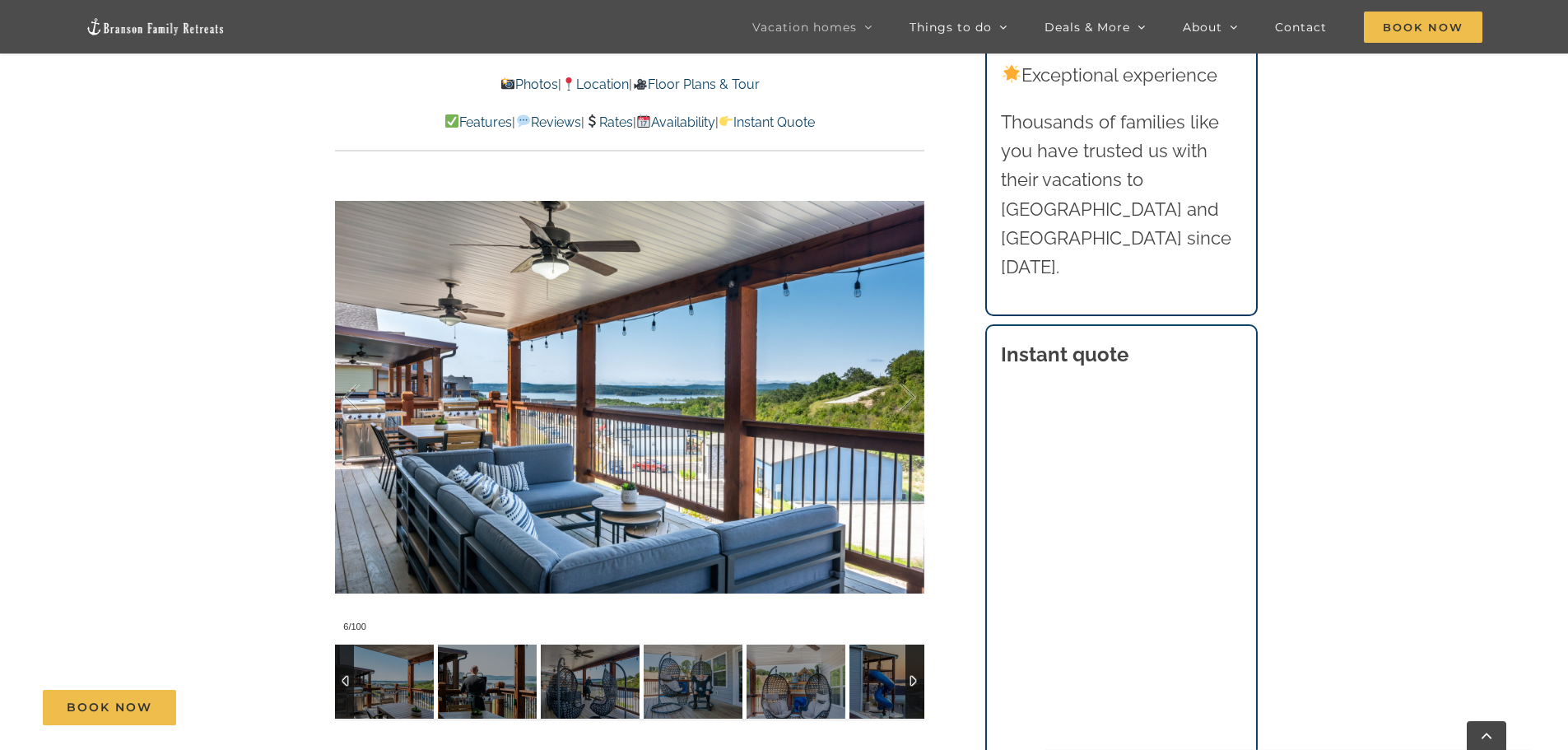
click at [920, 684] on div at bounding box center [915, 682] width 19 height 74
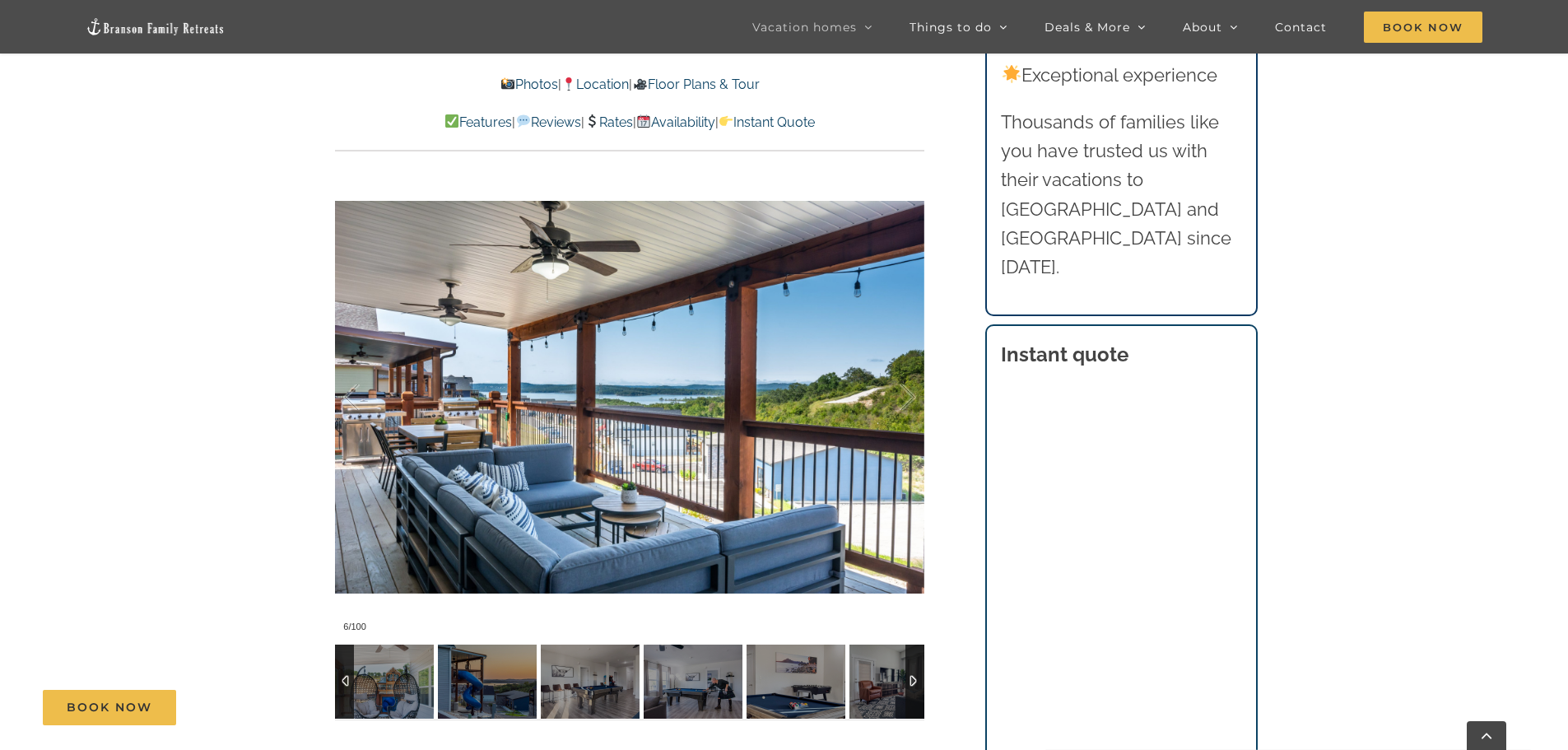
click at [920, 684] on div at bounding box center [915, 682] width 19 height 74
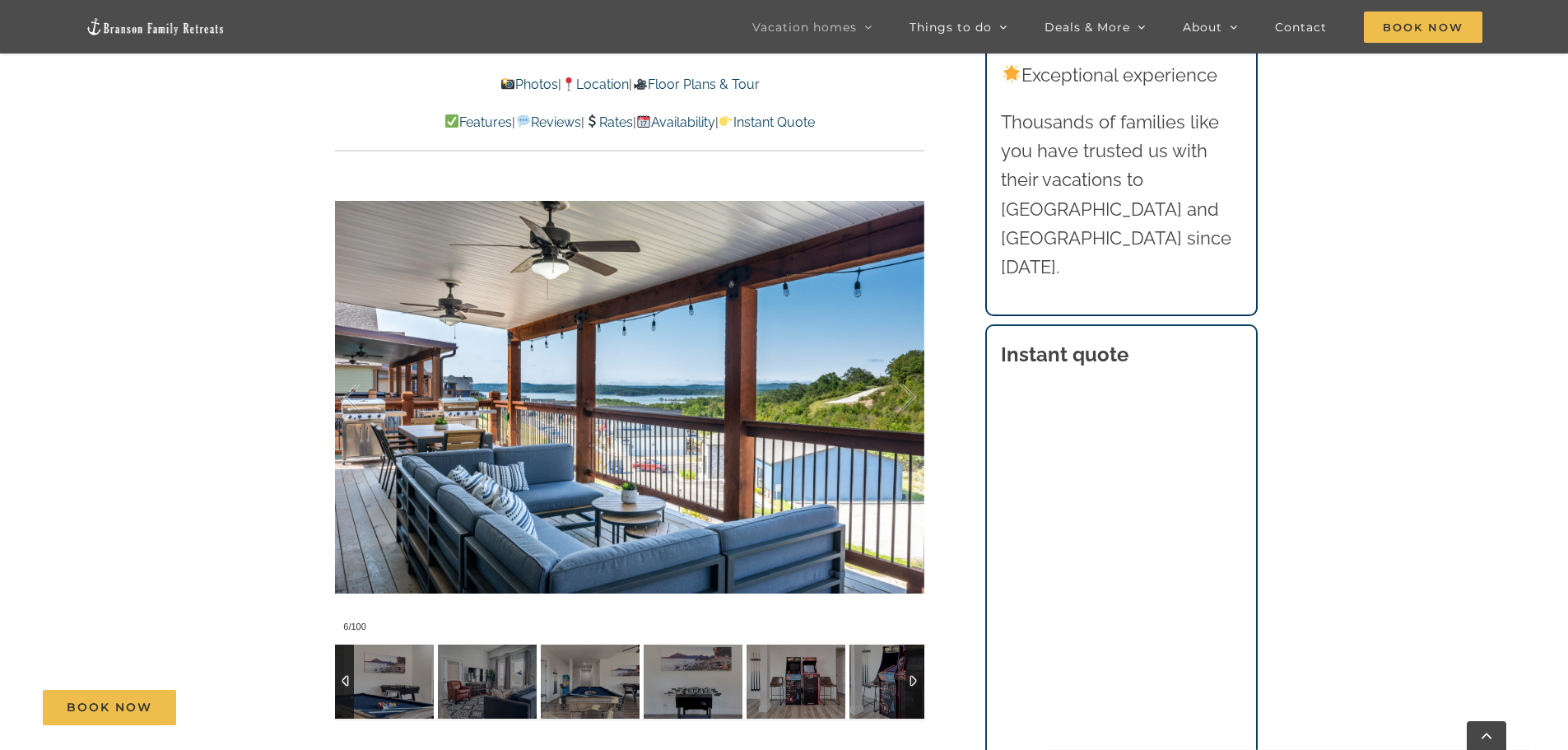
click at [920, 684] on div at bounding box center [915, 682] width 19 height 74
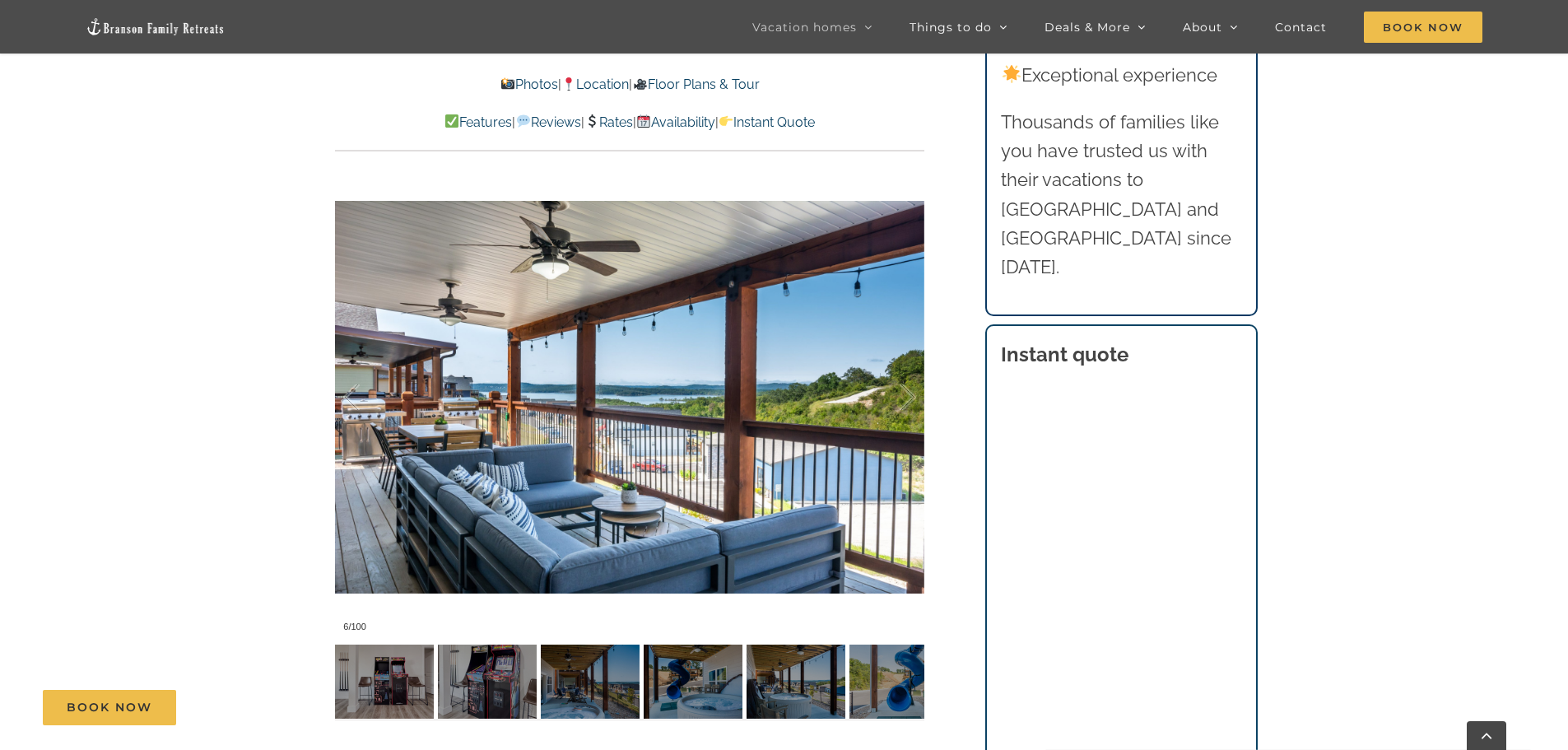
click at [722, 703] on div "Book Now" at bounding box center [796, 707] width 1507 height 35
click at [690, 678] on img at bounding box center [693, 682] width 99 height 74
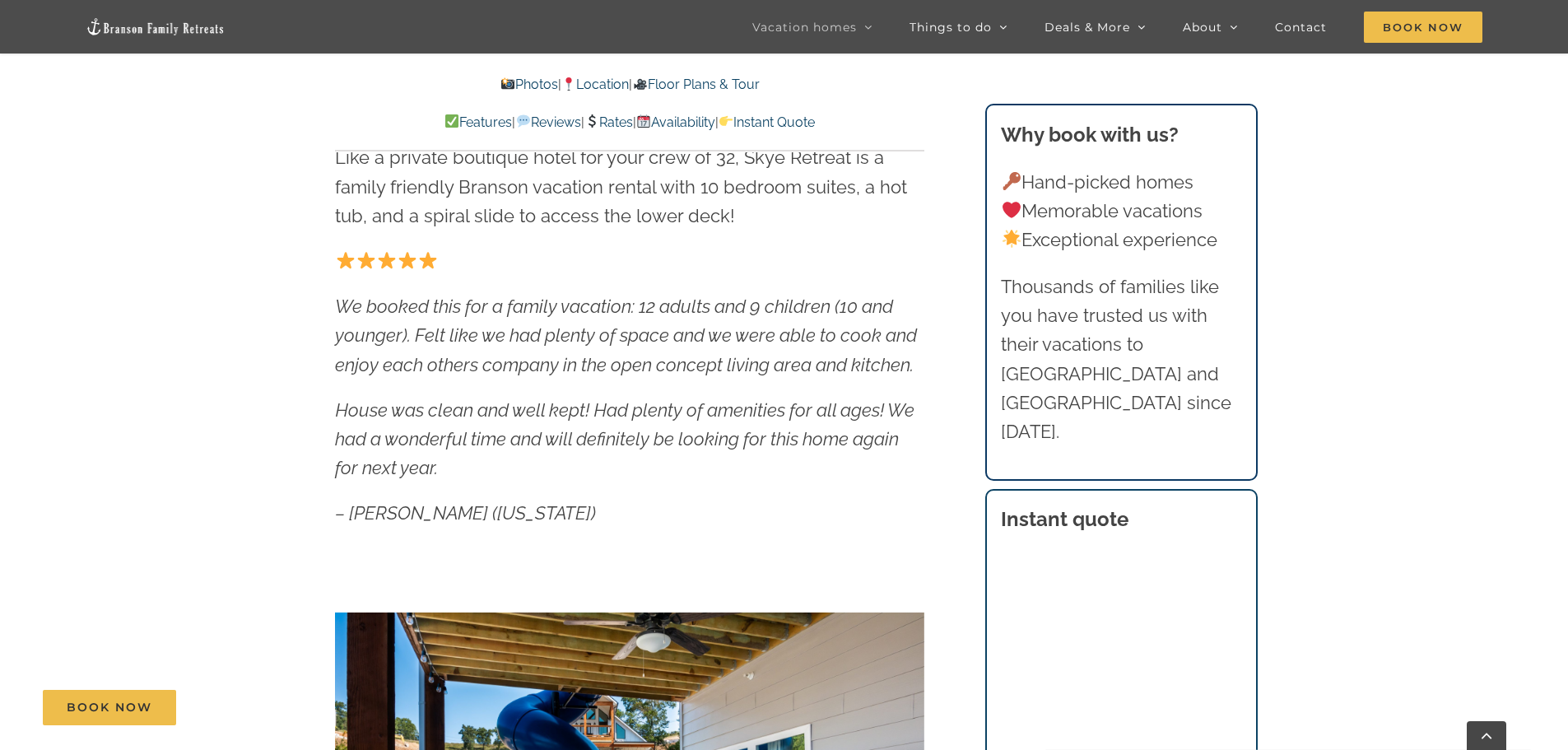
scroll to position [375, 0]
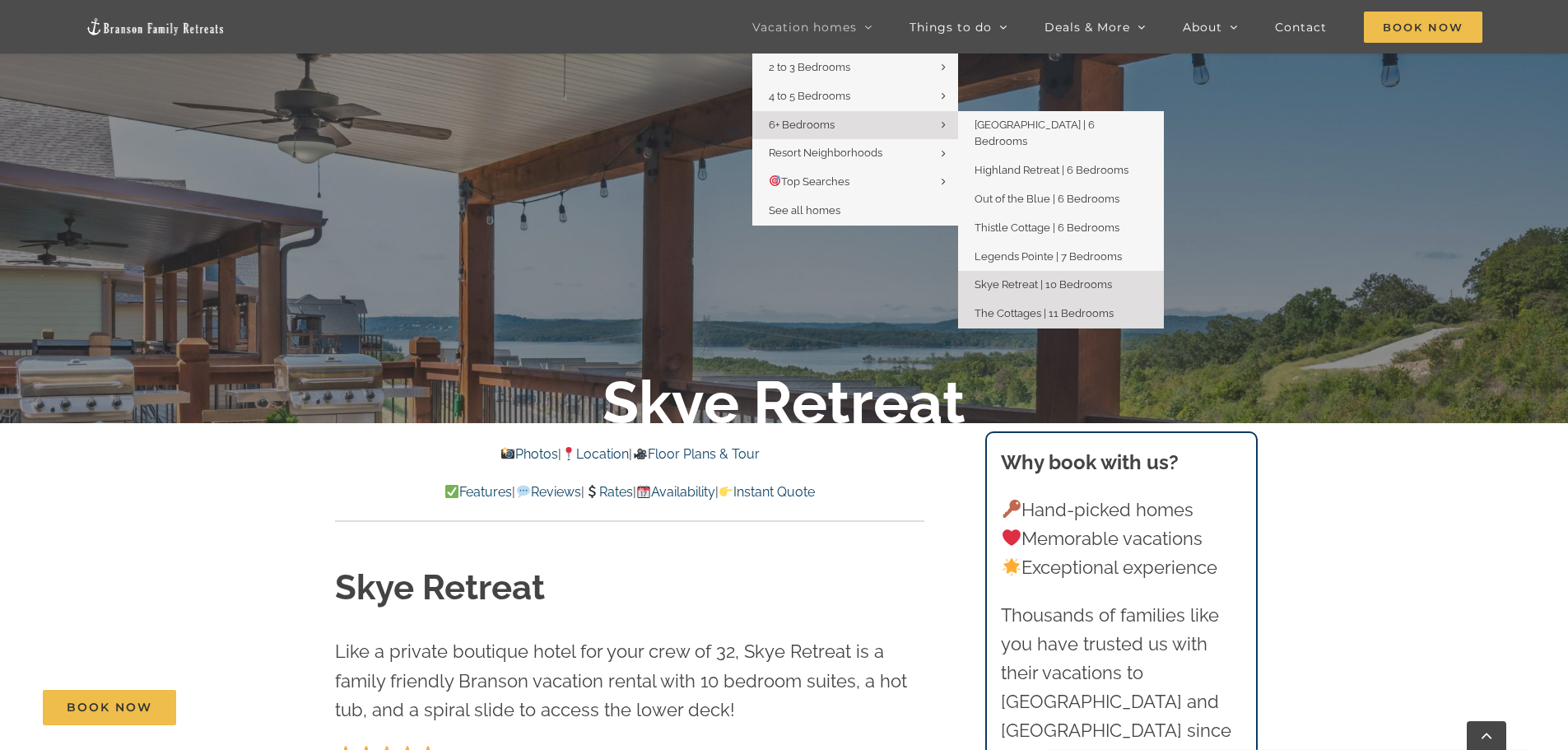
click at [1038, 307] on span "The Cottages | 11 Bedrooms" at bounding box center [1044, 312] width 140 height 12
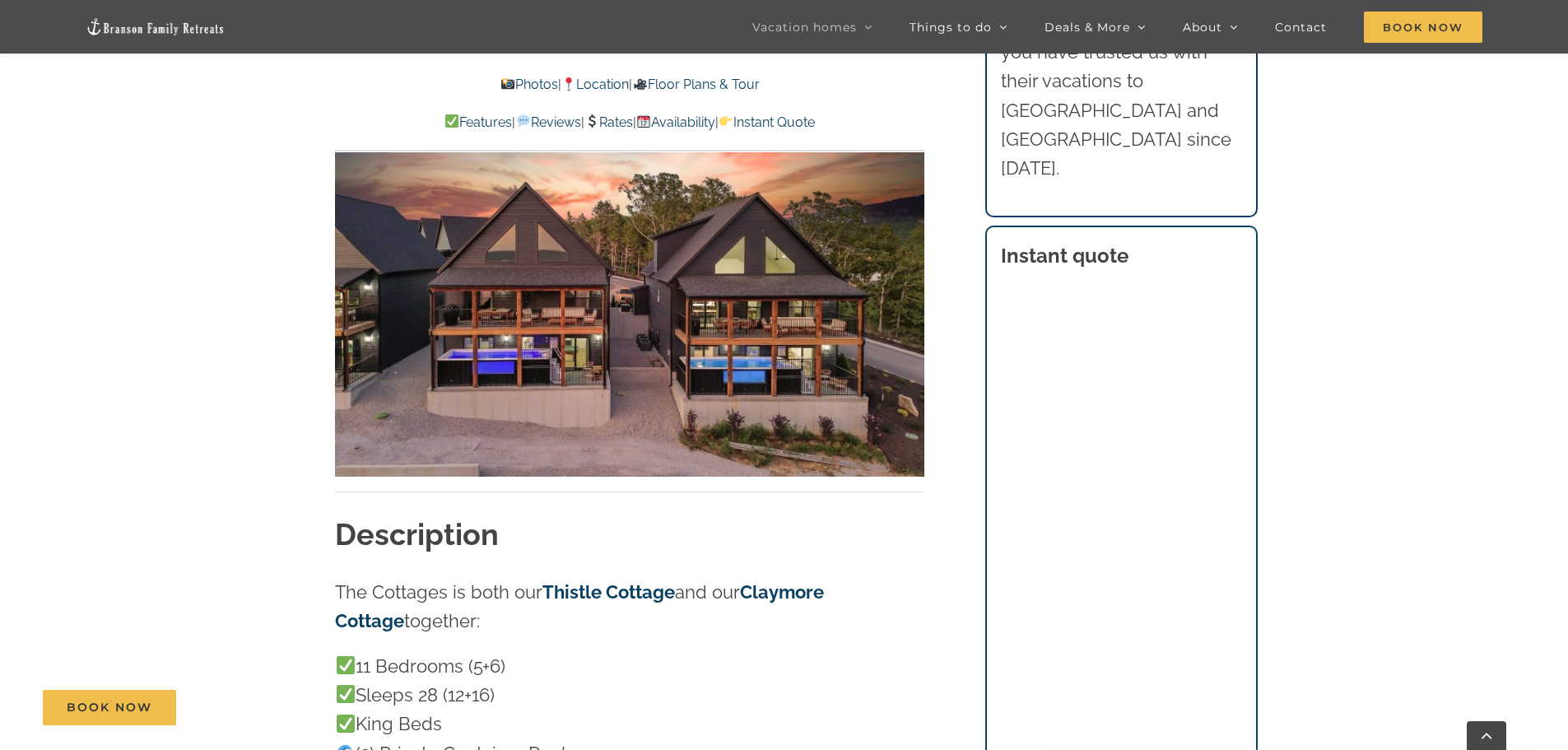
scroll to position [988, 0]
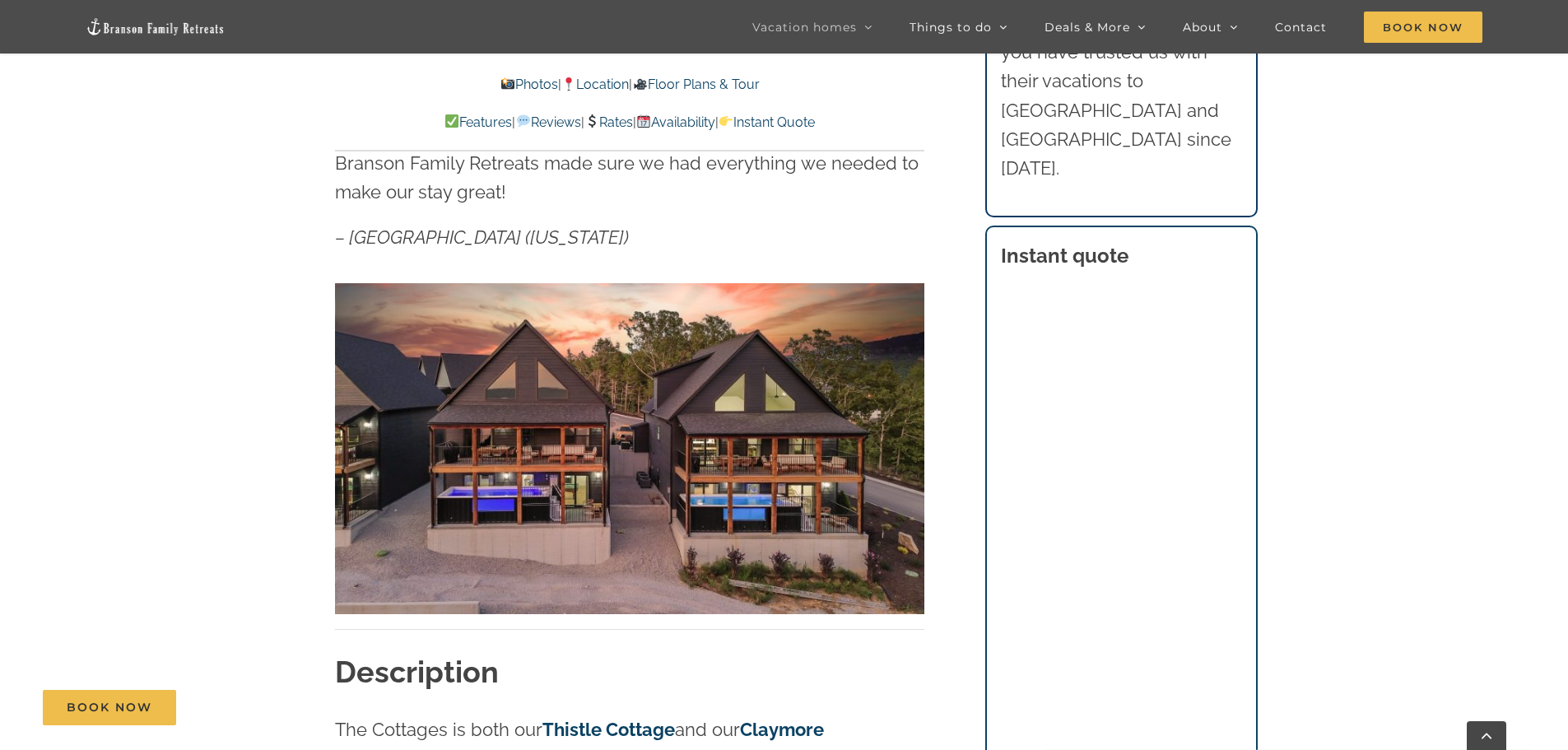
click at [507, 88] on link "Photos" at bounding box center [529, 84] width 58 height 15
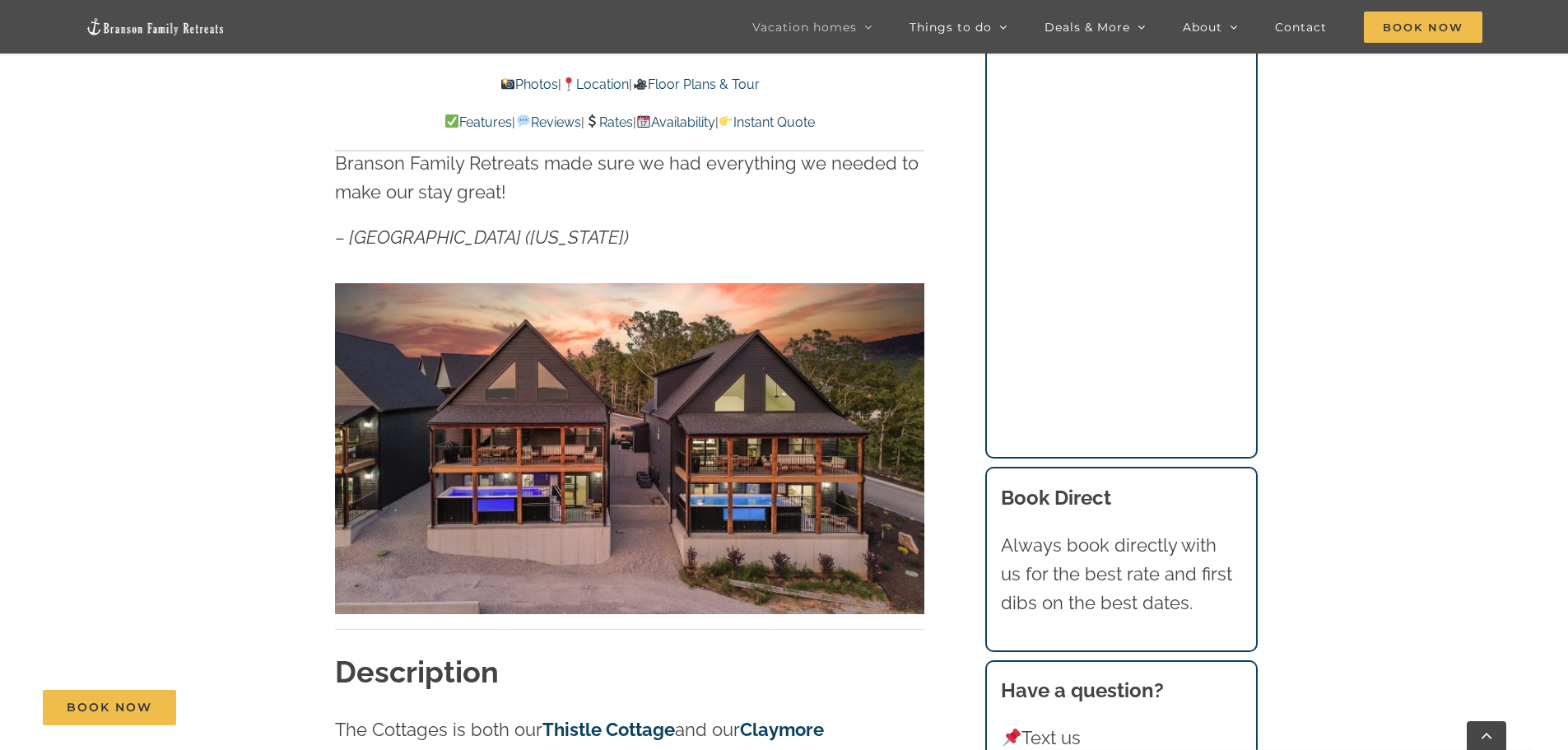
scroll to position [5126, 0]
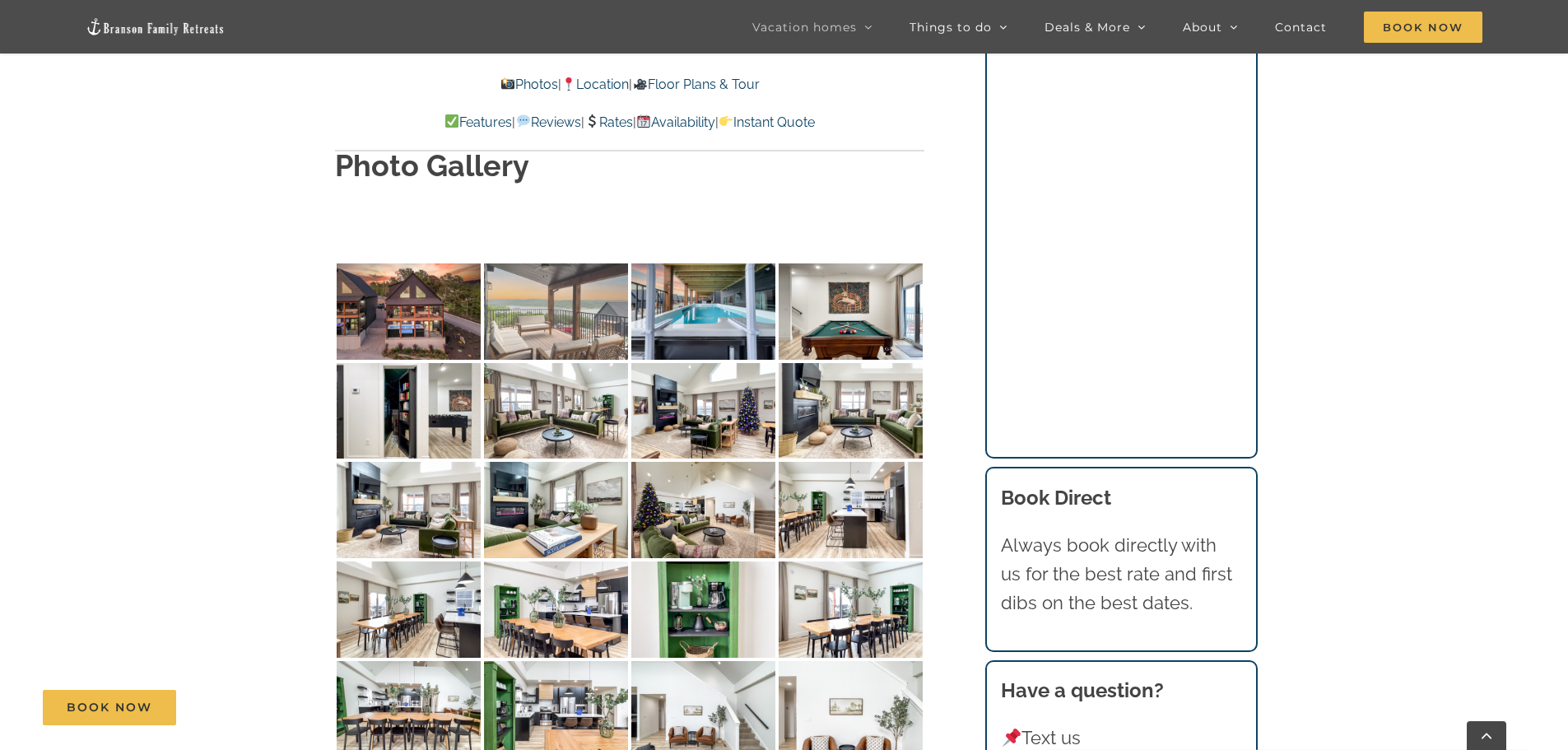
click at [560, 263] on img at bounding box center [556, 310] width 144 height 96
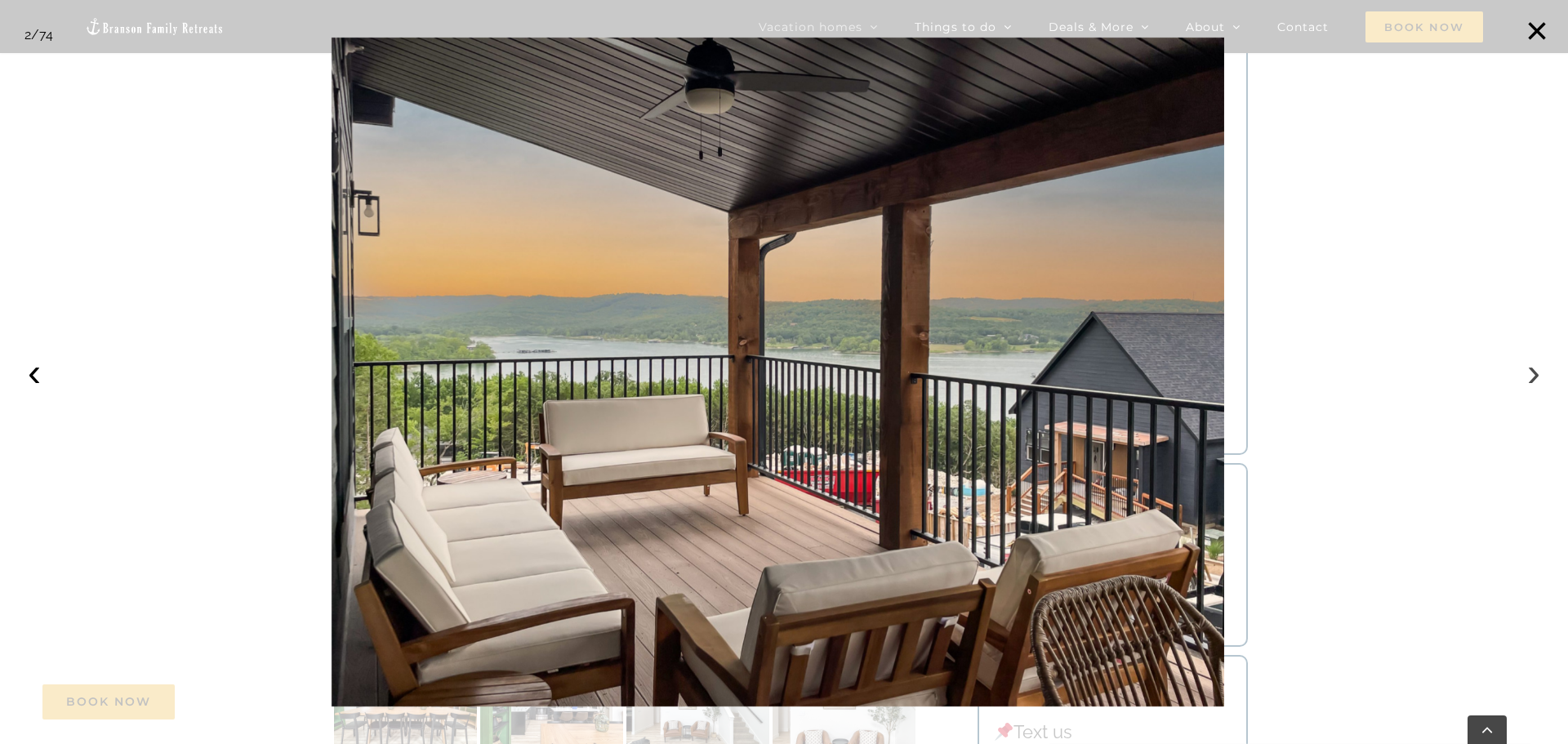
click at [1530, 372] on button "›" at bounding box center [1533, 372] width 36 height 36
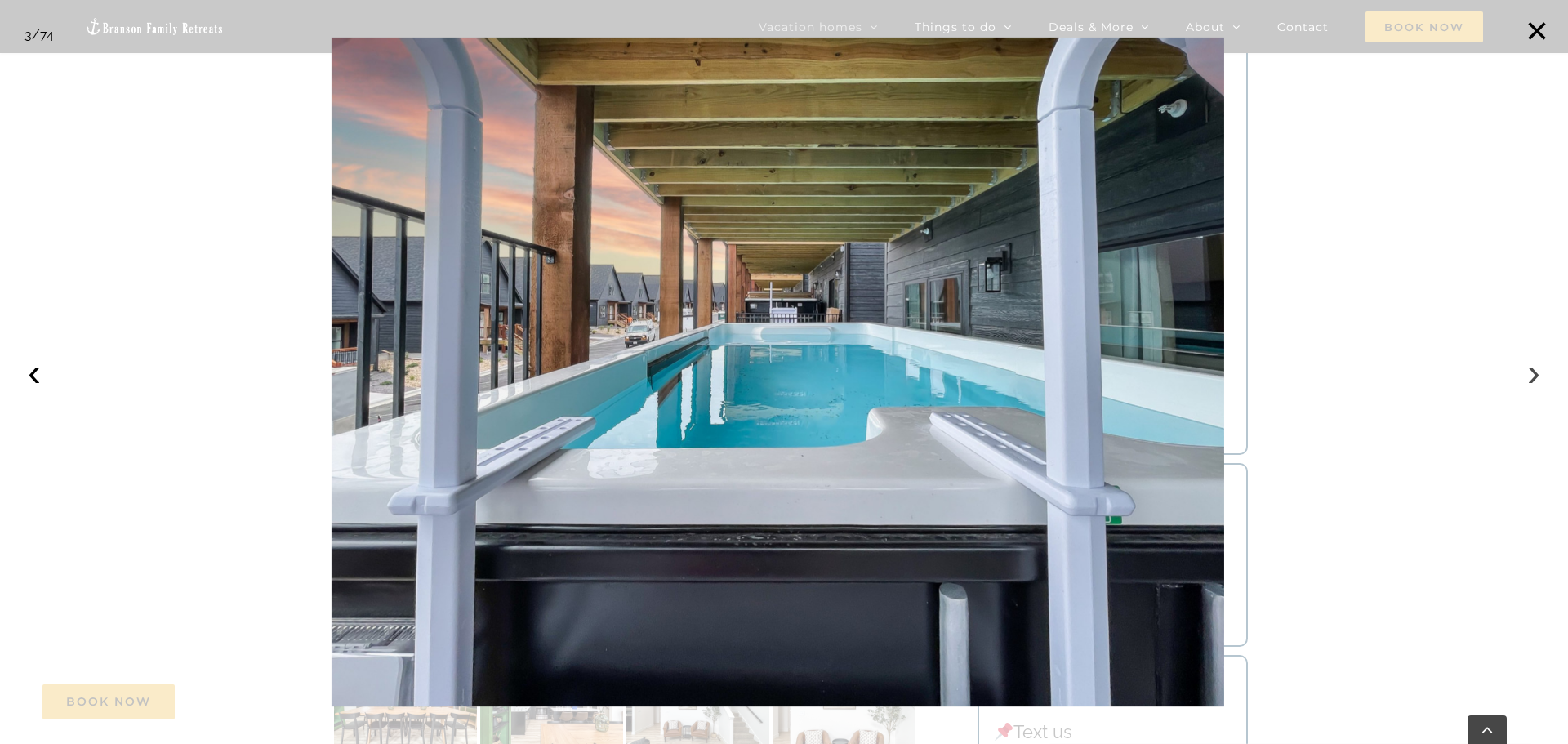
click at [1530, 372] on button "›" at bounding box center [1533, 372] width 36 height 36
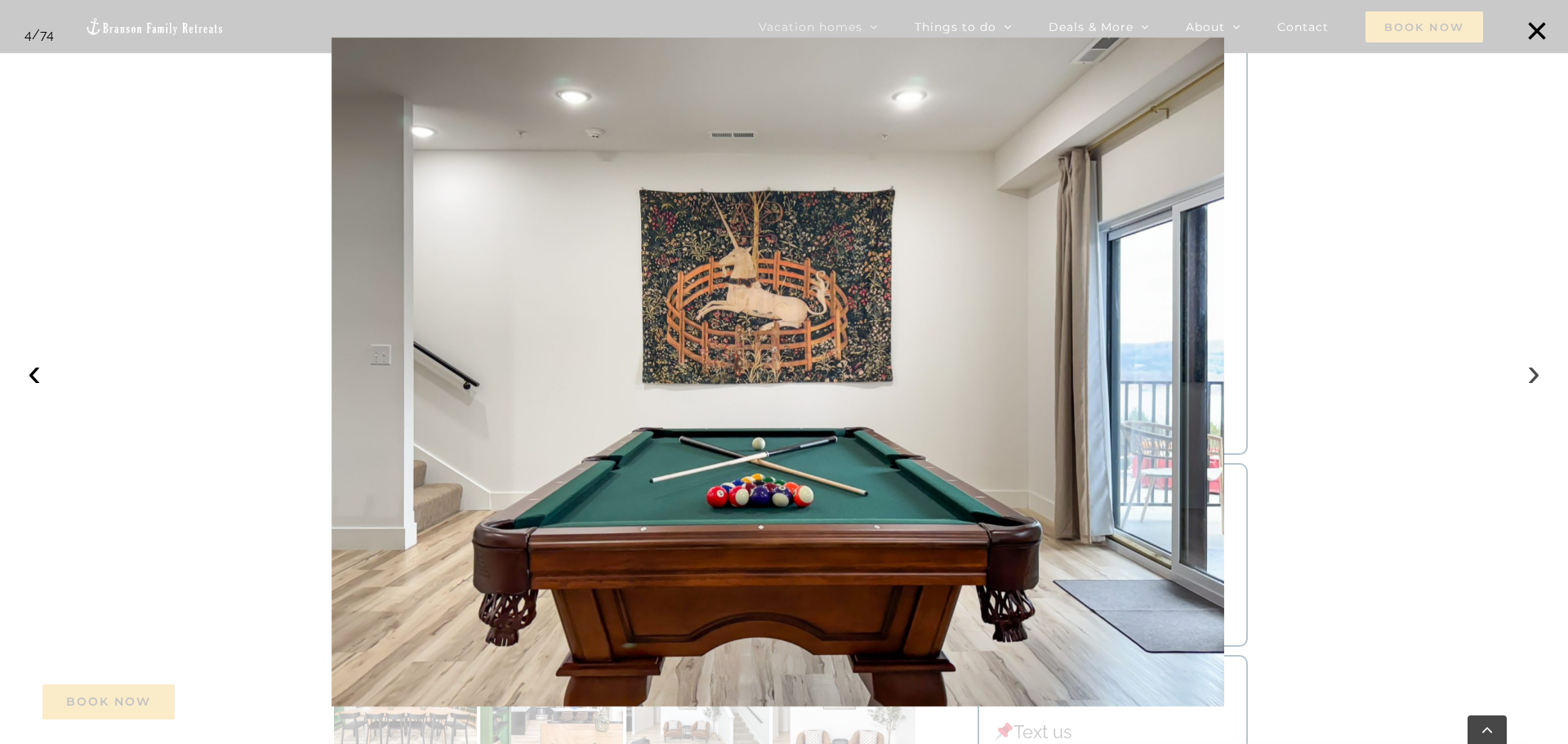
click at [1530, 372] on button "›" at bounding box center [1533, 372] width 36 height 36
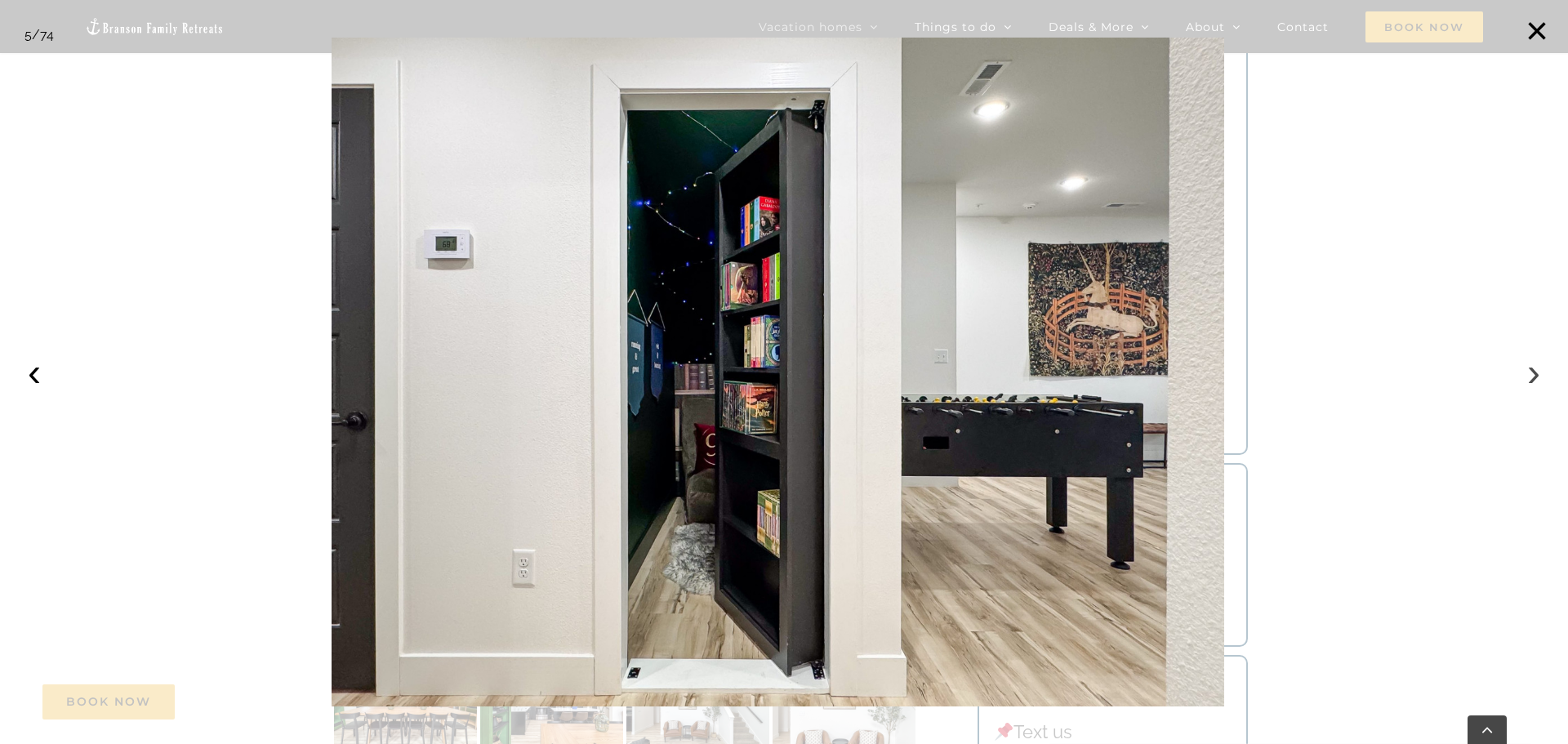
click at [1530, 372] on button "›" at bounding box center [1533, 372] width 36 height 36
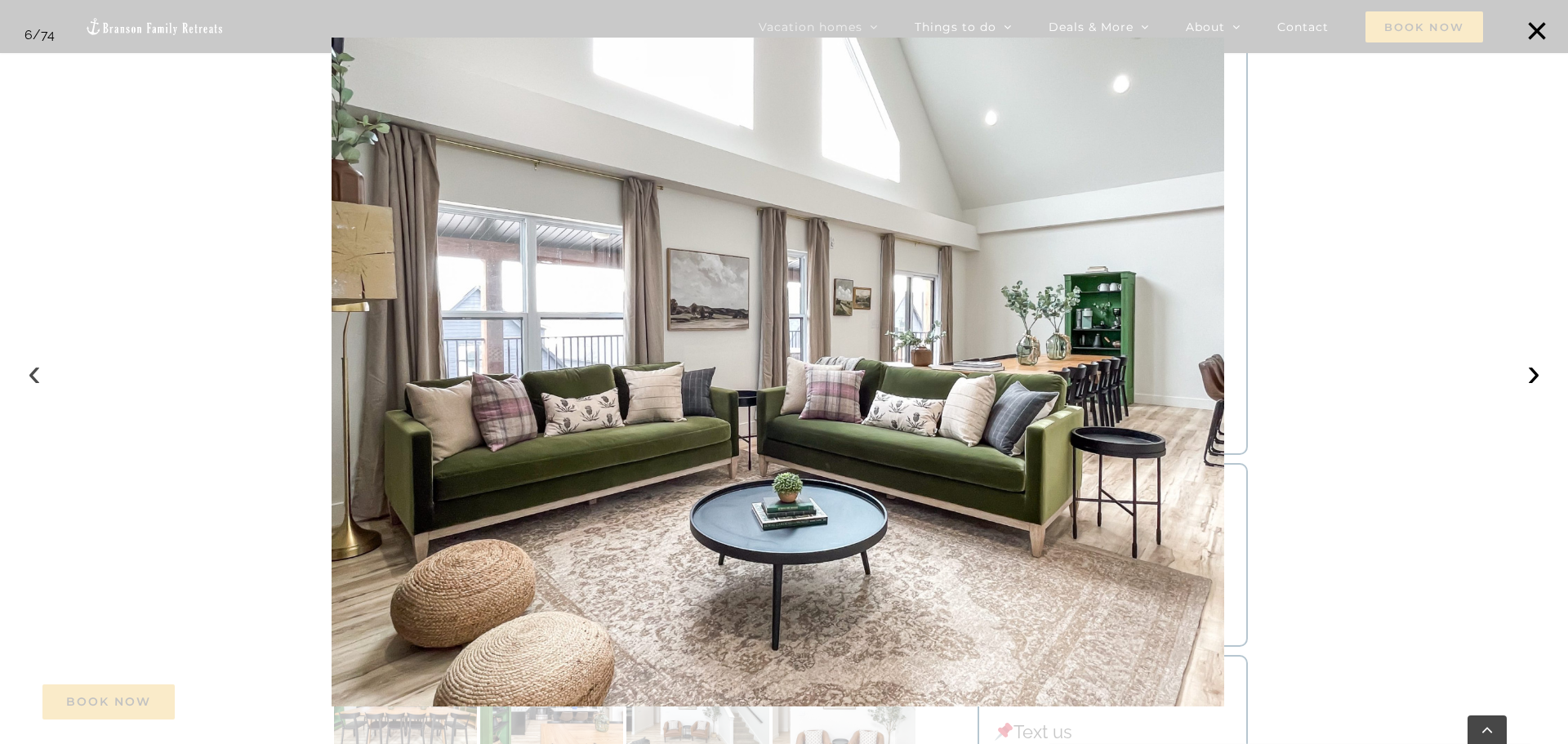
click at [25, 371] on button "‹" at bounding box center [34, 372] width 36 height 36
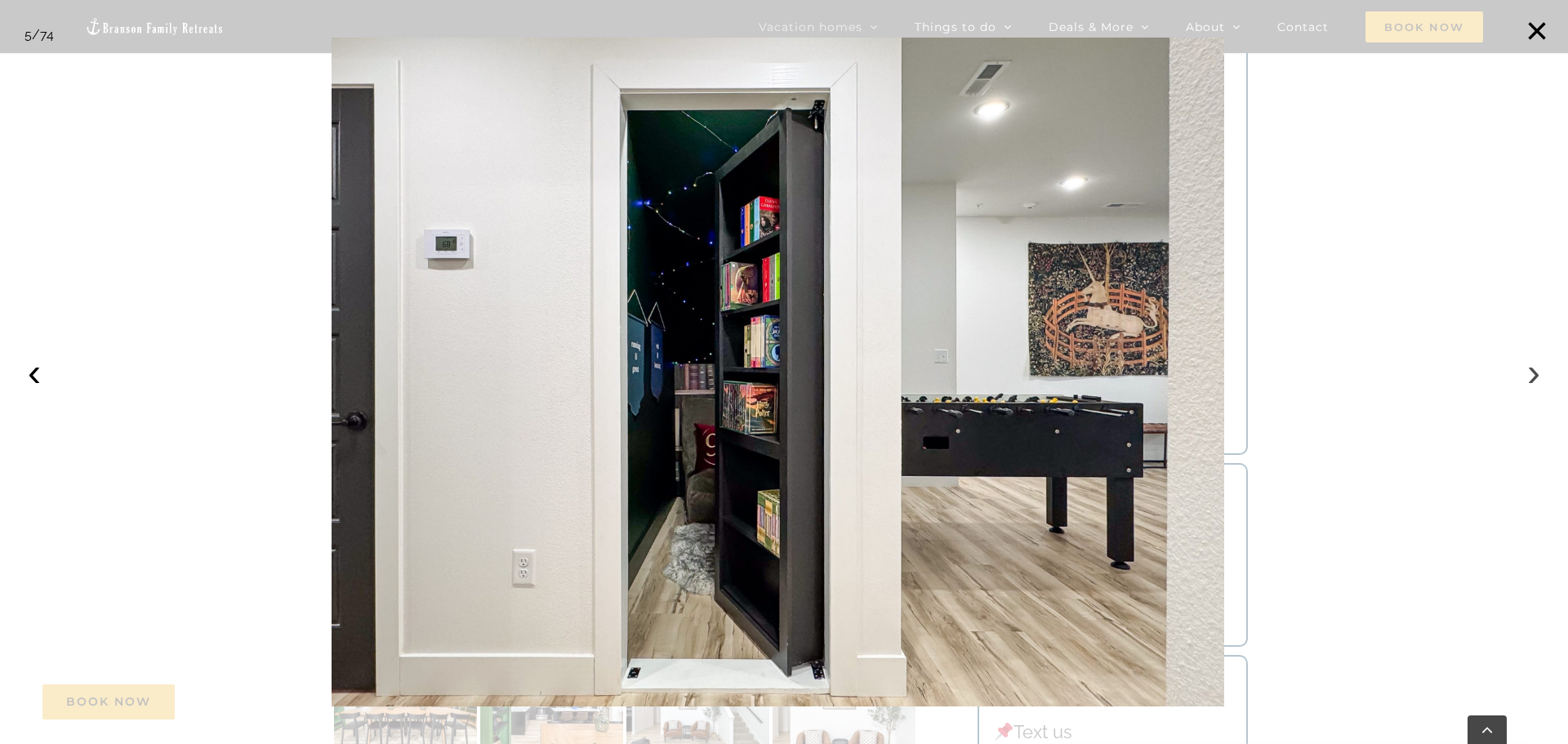
click at [1536, 380] on button "›" at bounding box center [1533, 372] width 36 height 36
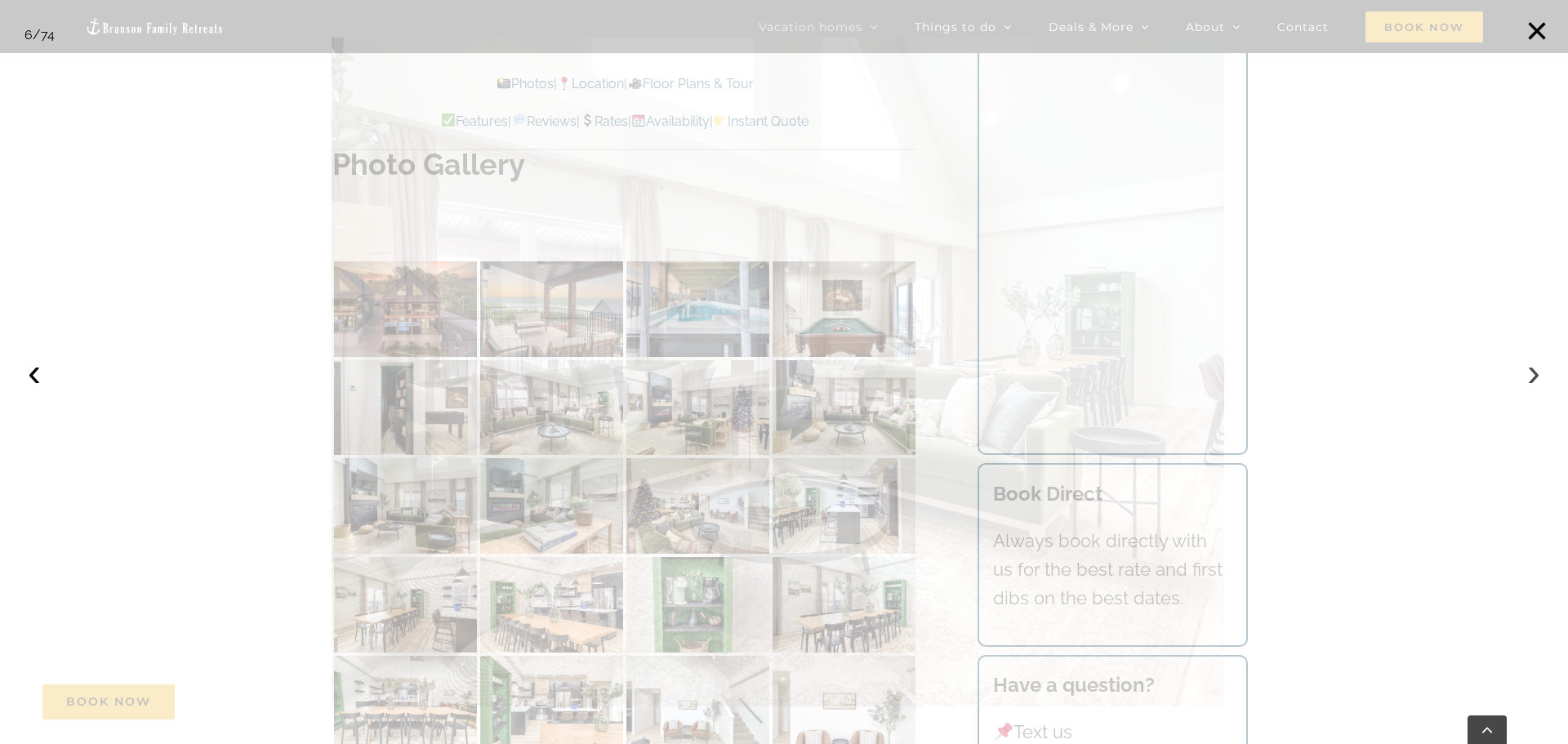
click at [1536, 380] on button "›" at bounding box center [1533, 372] width 36 height 36
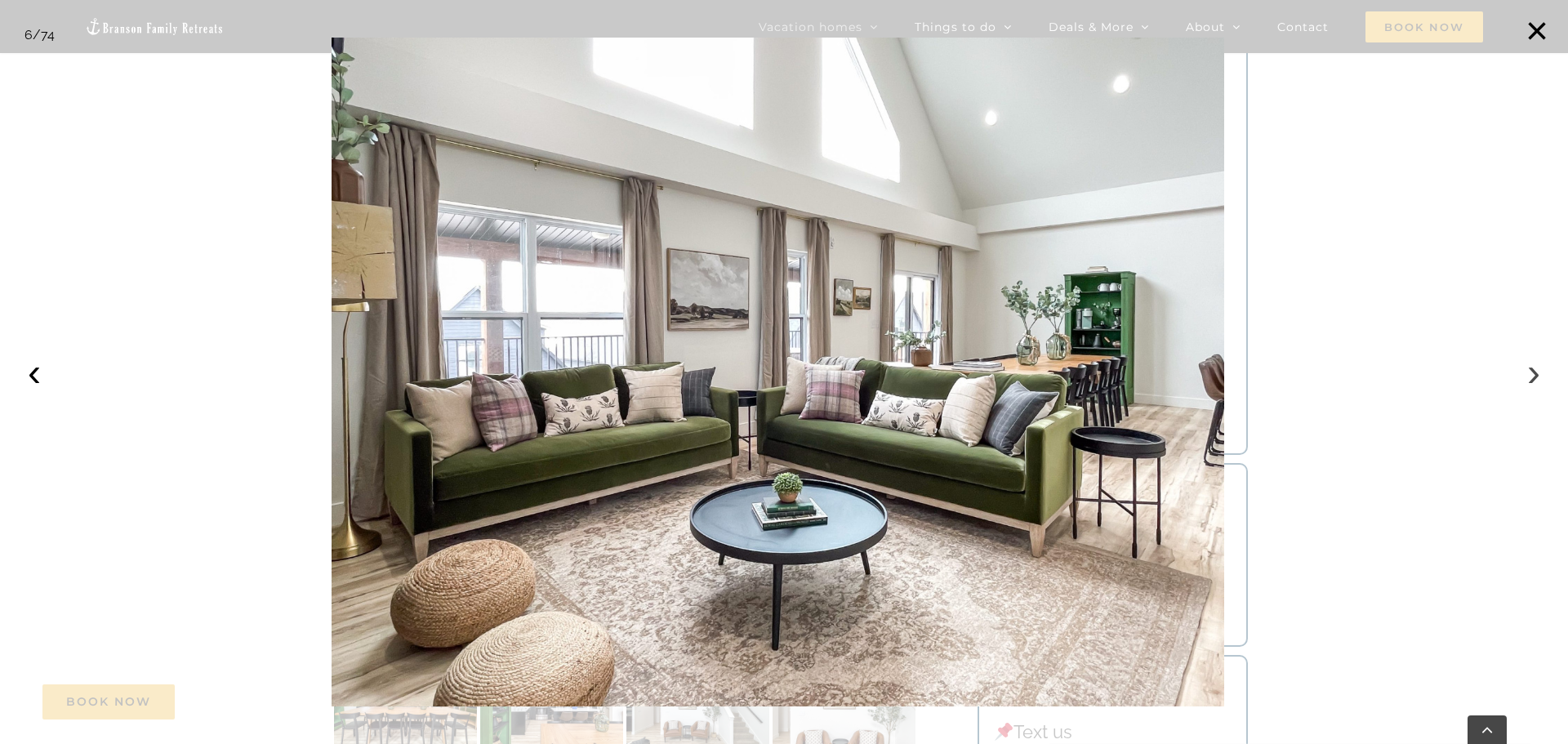
click at [1536, 380] on button "›" at bounding box center [1533, 372] width 36 height 36
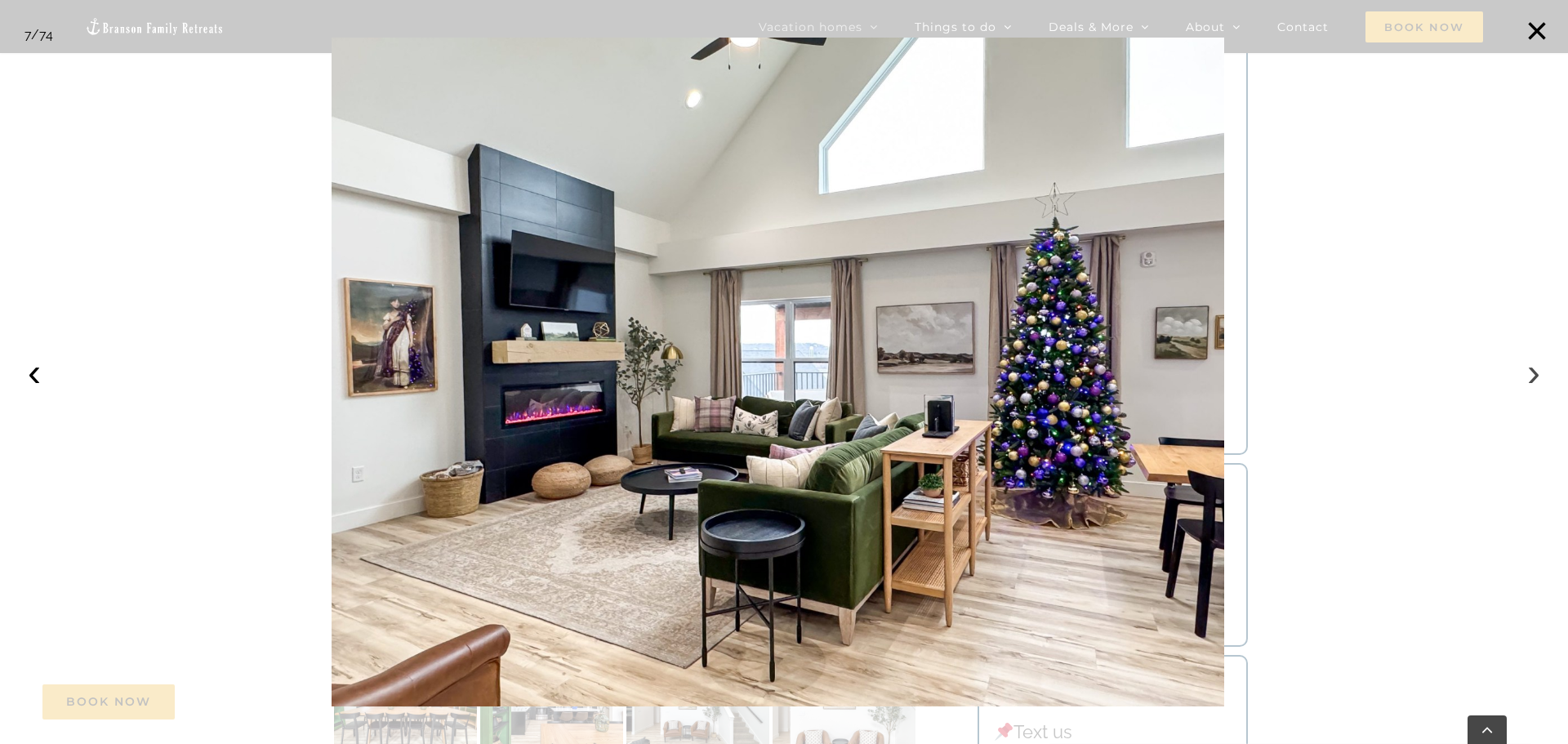
click at [1536, 380] on button "›" at bounding box center [1533, 372] width 36 height 36
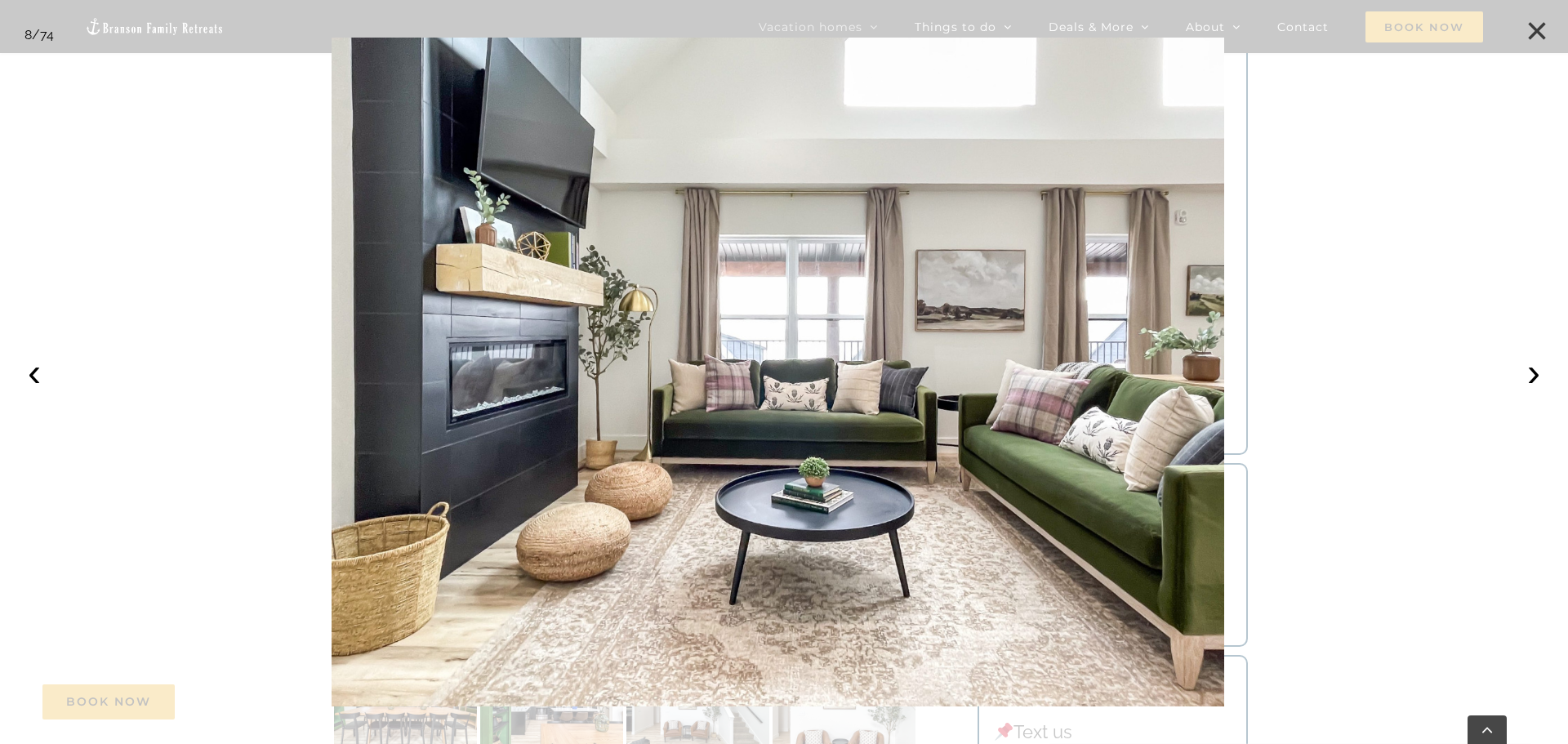
click at [1530, 27] on button "×" at bounding box center [1537, 31] width 36 height 36
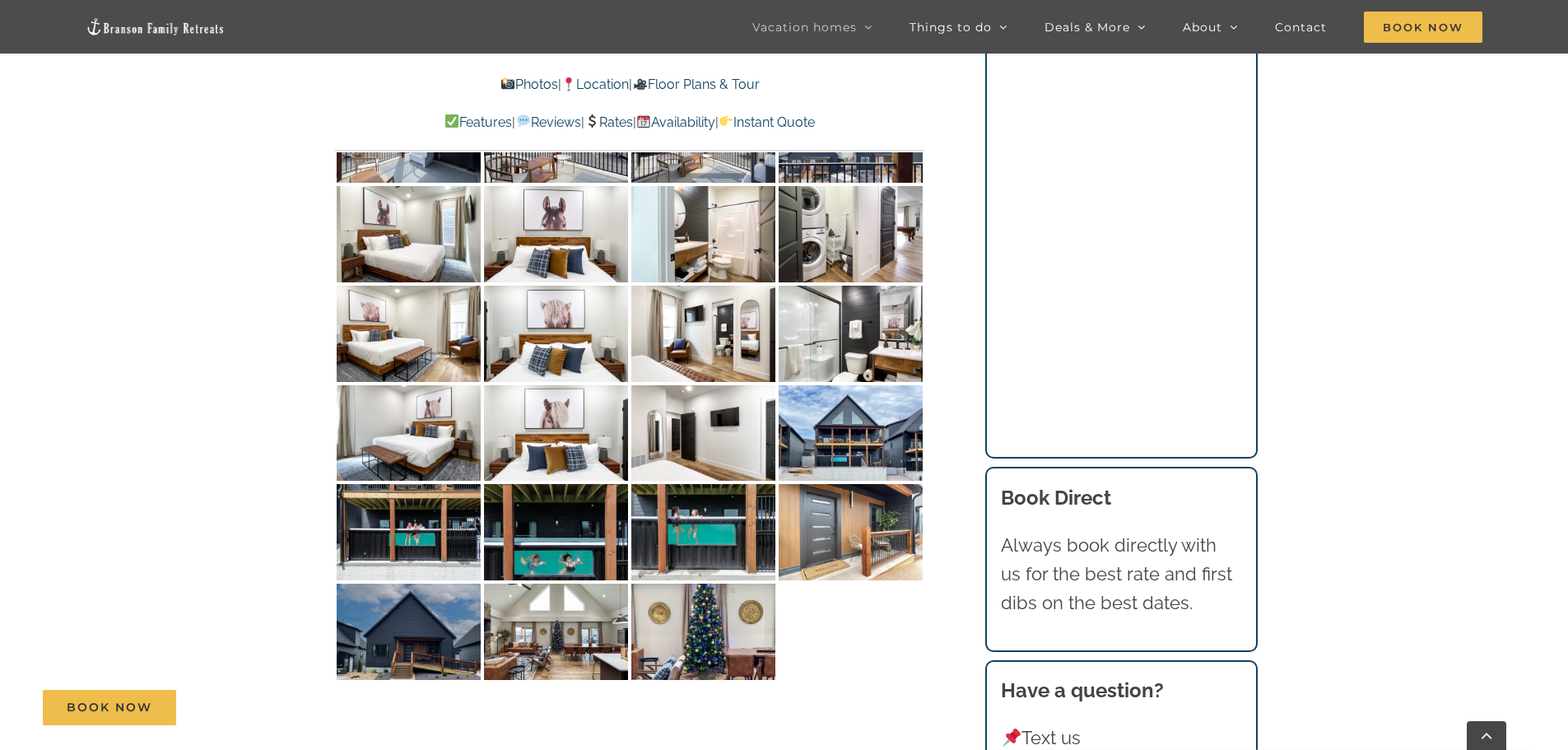
scroll to position [8336, 0]
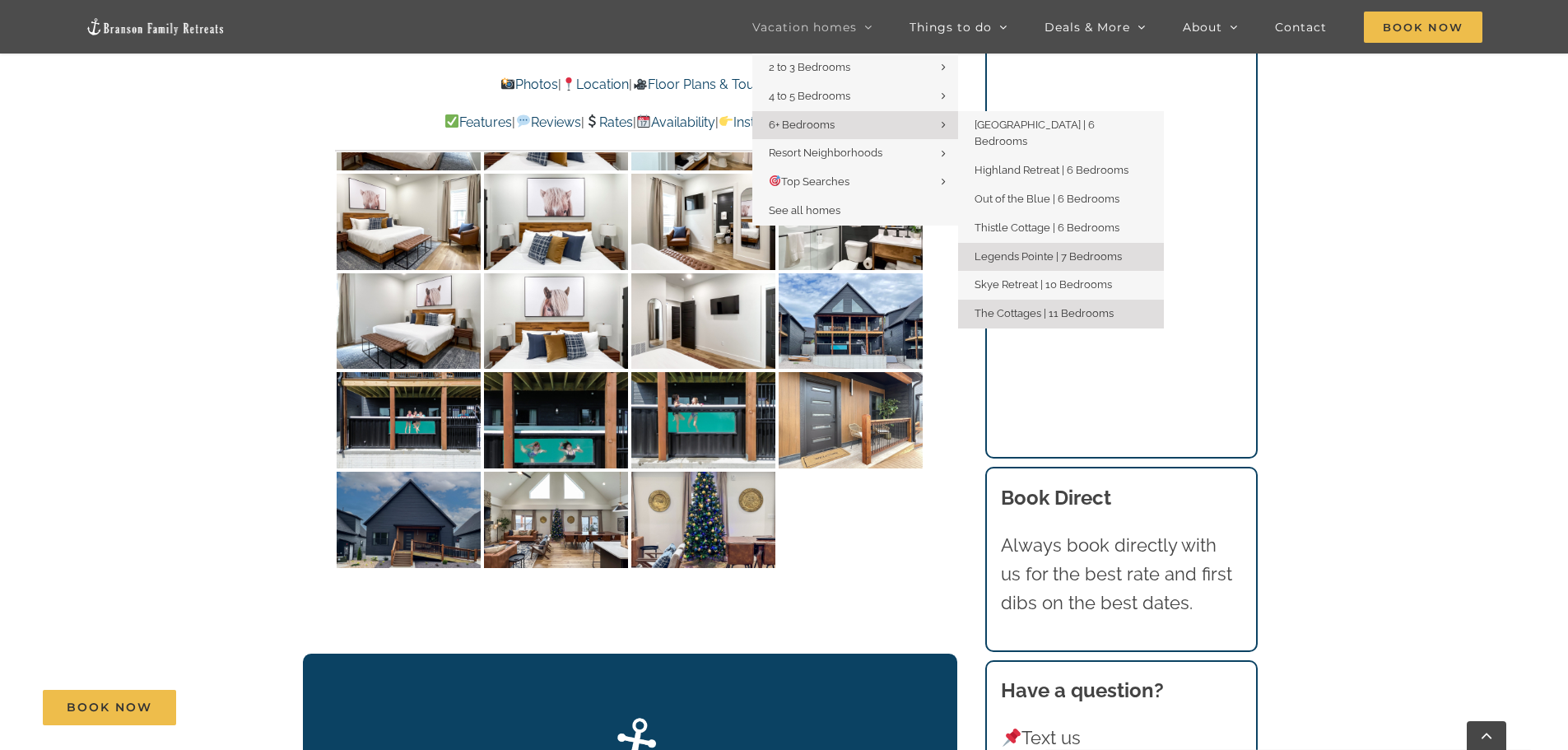
click at [1019, 251] on span "Legends Pointe | 7 Bedrooms" at bounding box center [1048, 256] width 147 height 12
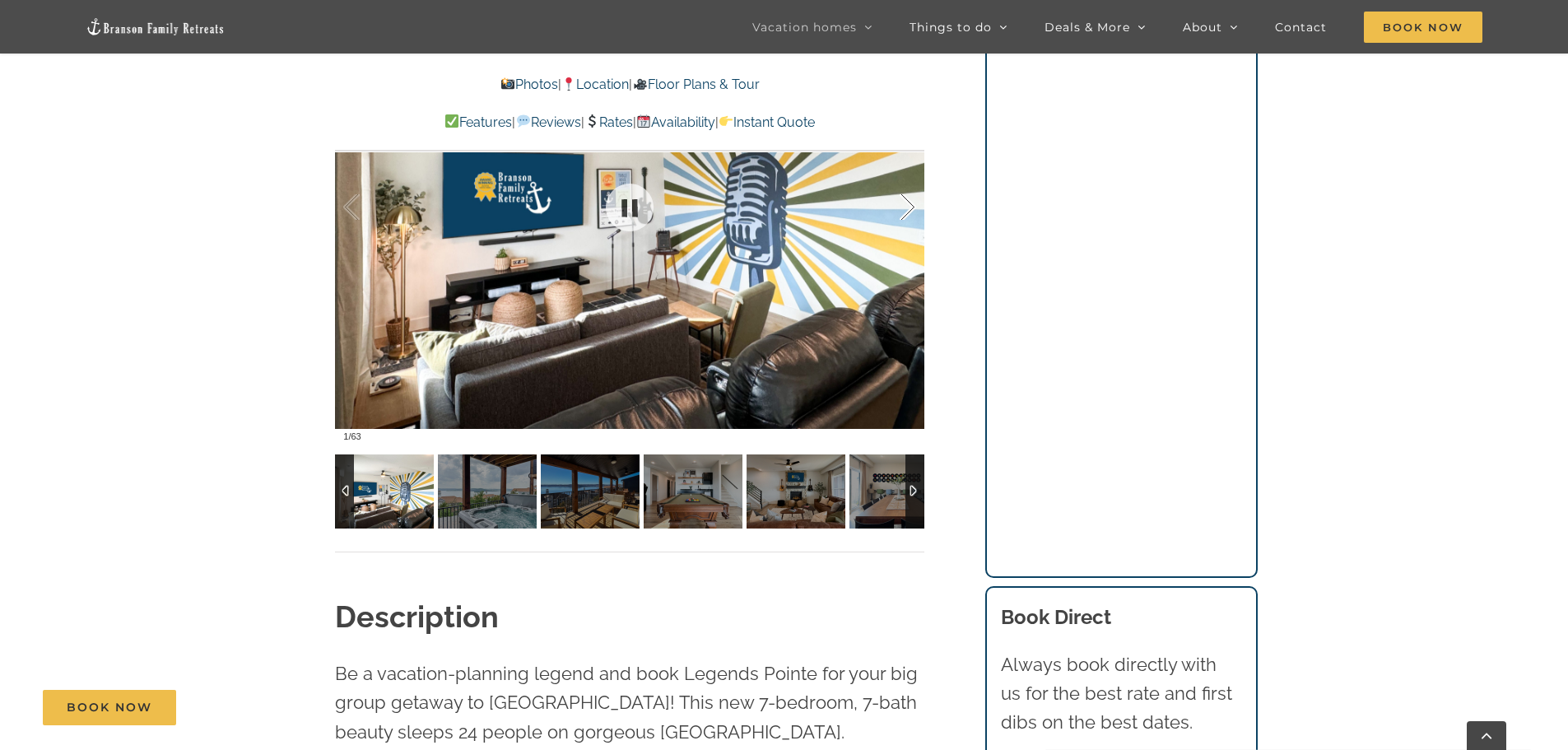
scroll to position [1317, 0]
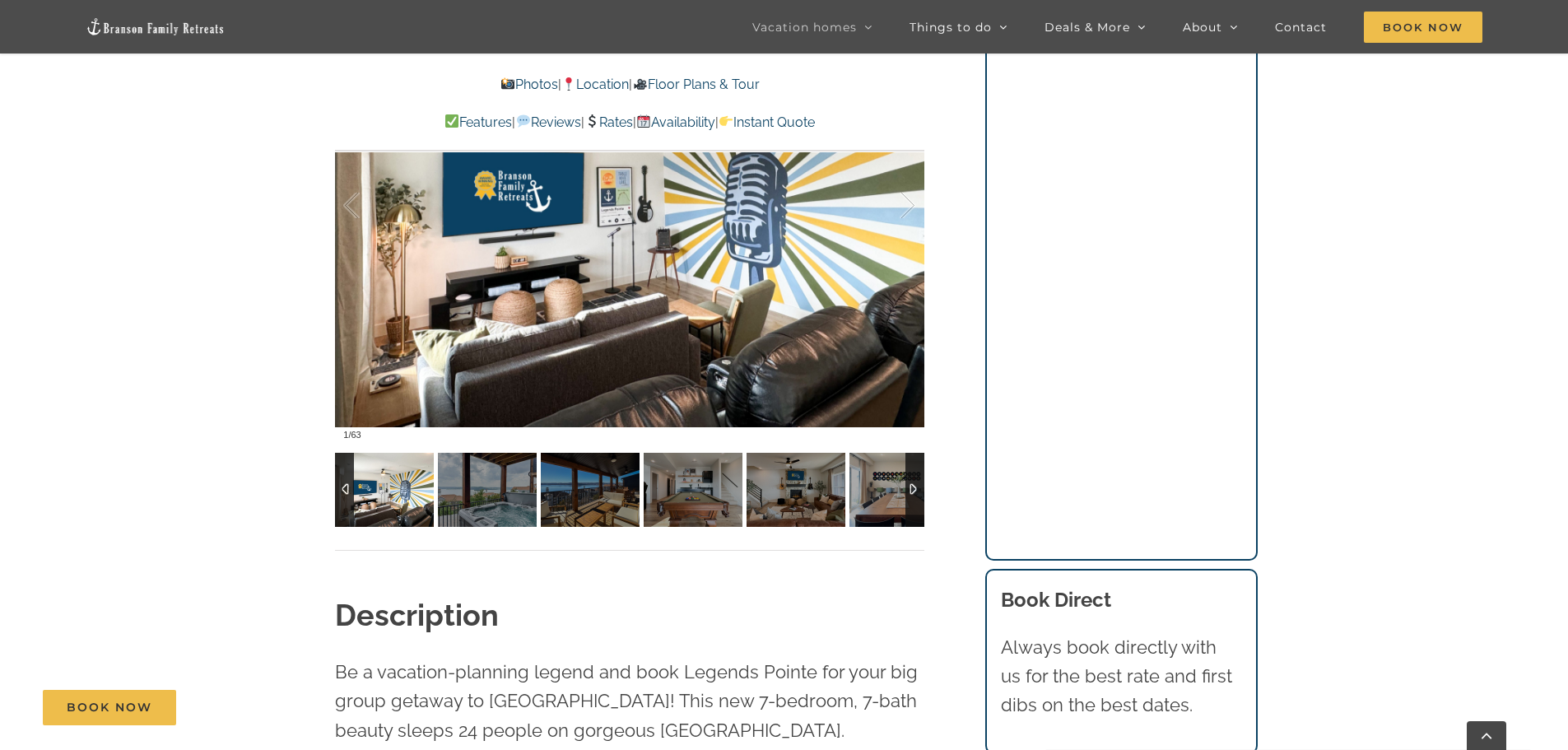
click at [911, 486] on div at bounding box center [915, 490] width 19 height 74
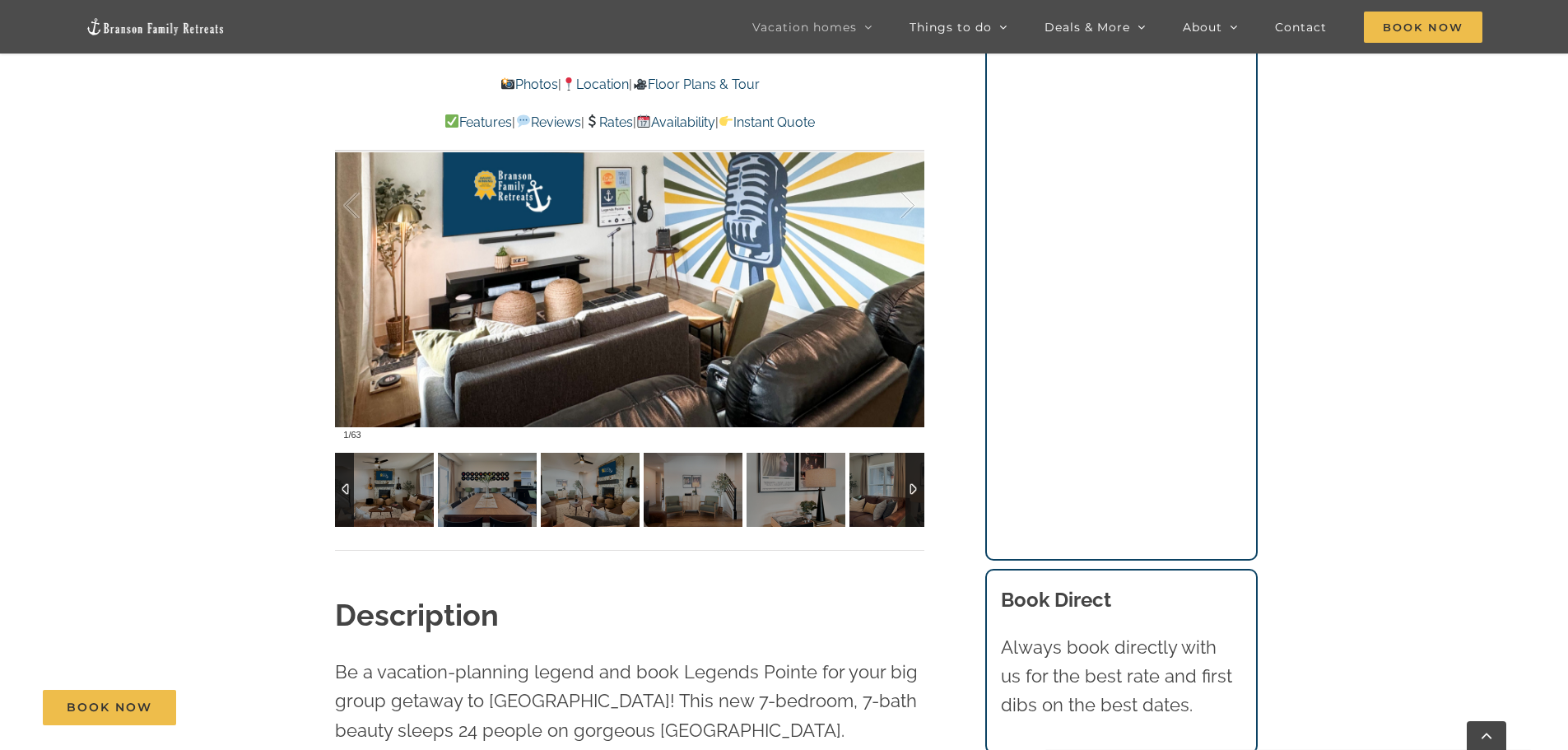
click at [911, 486] on div at bounding box center [915, 490] width 19 height 74
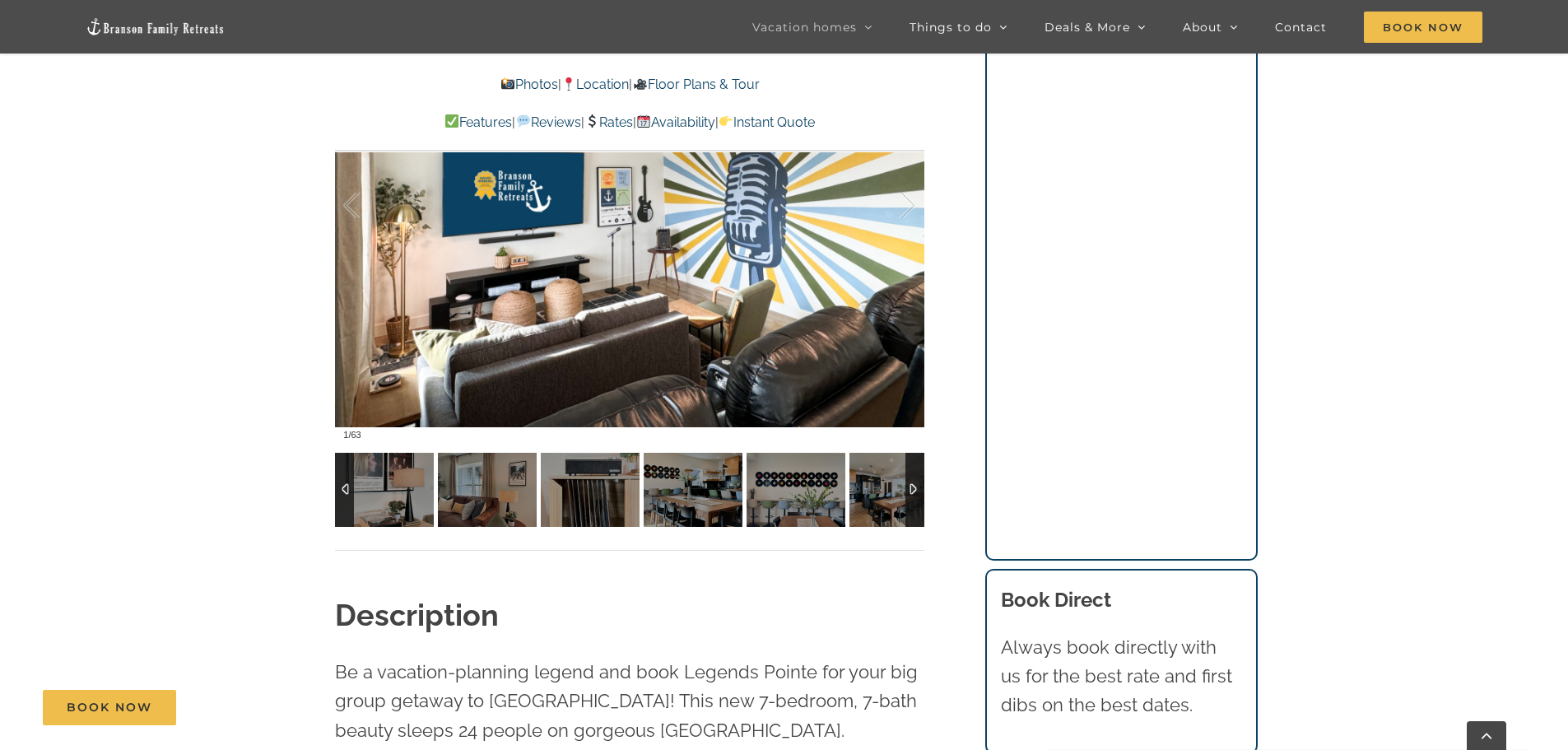
click at [911, 486] on div at bounding box center [915, 490] width 19 height 74
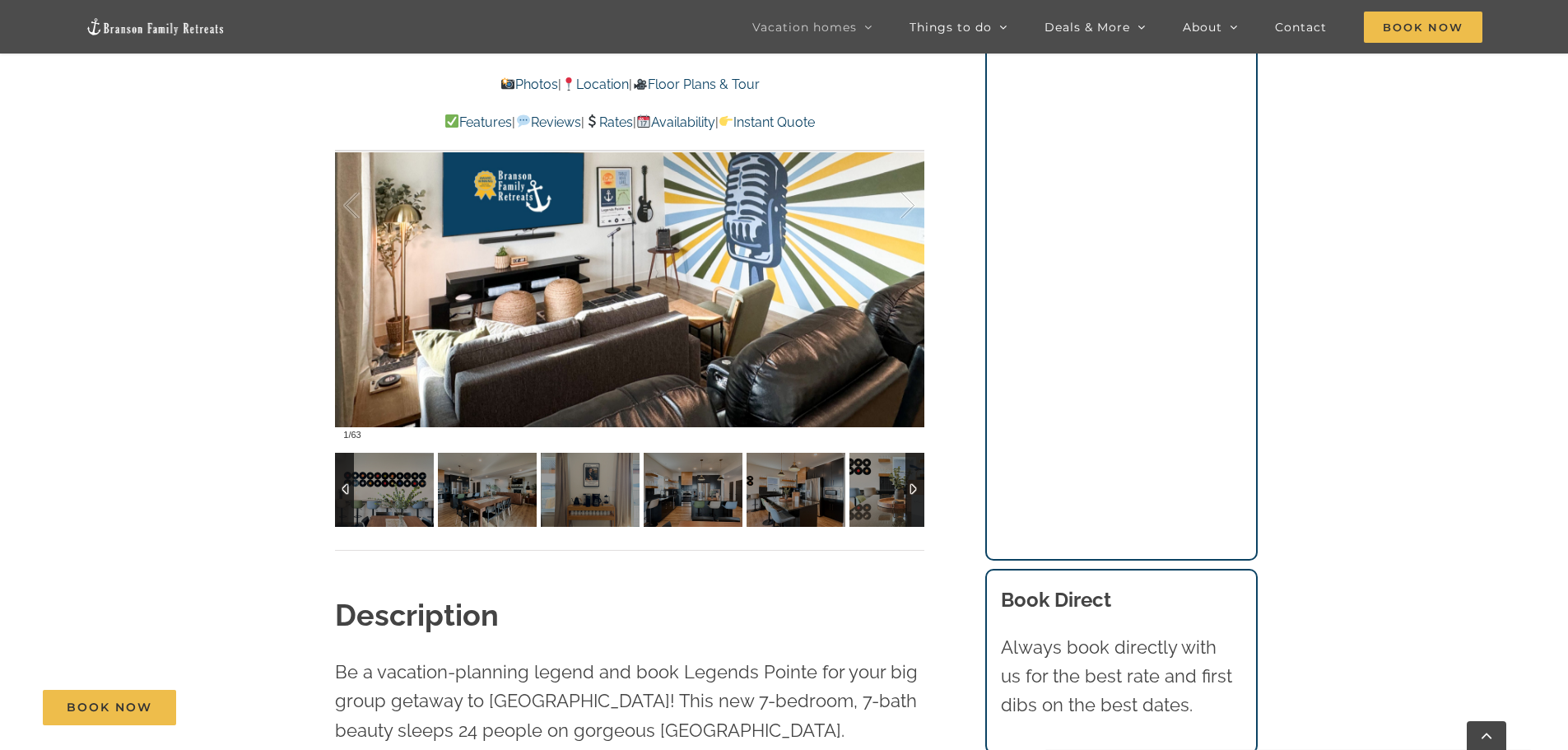
click at [911, 486] on div at bounding box center [915, 490] width 19 height 74
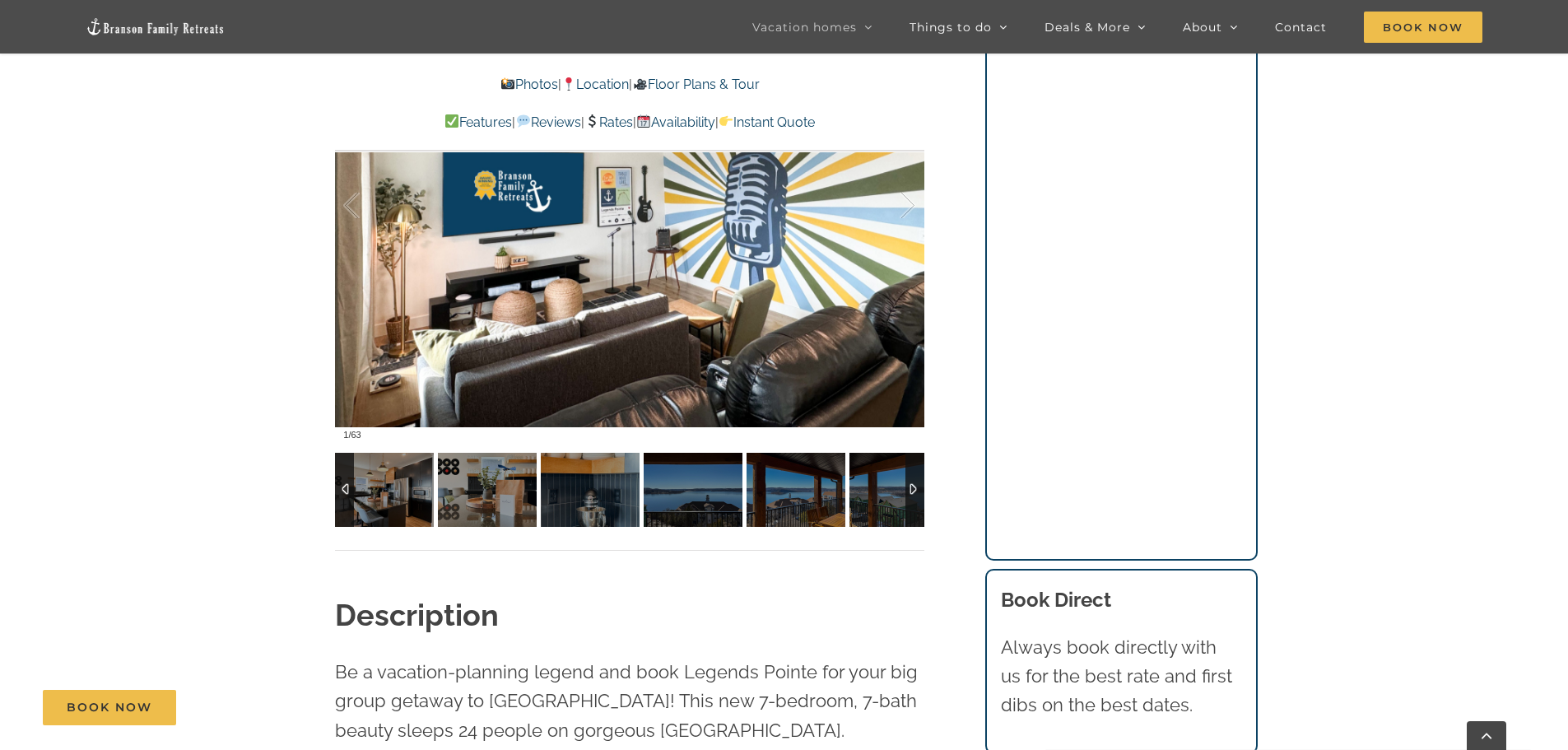
click at [911, 486] on div at bounding box center [915, 490] width 19 height 74
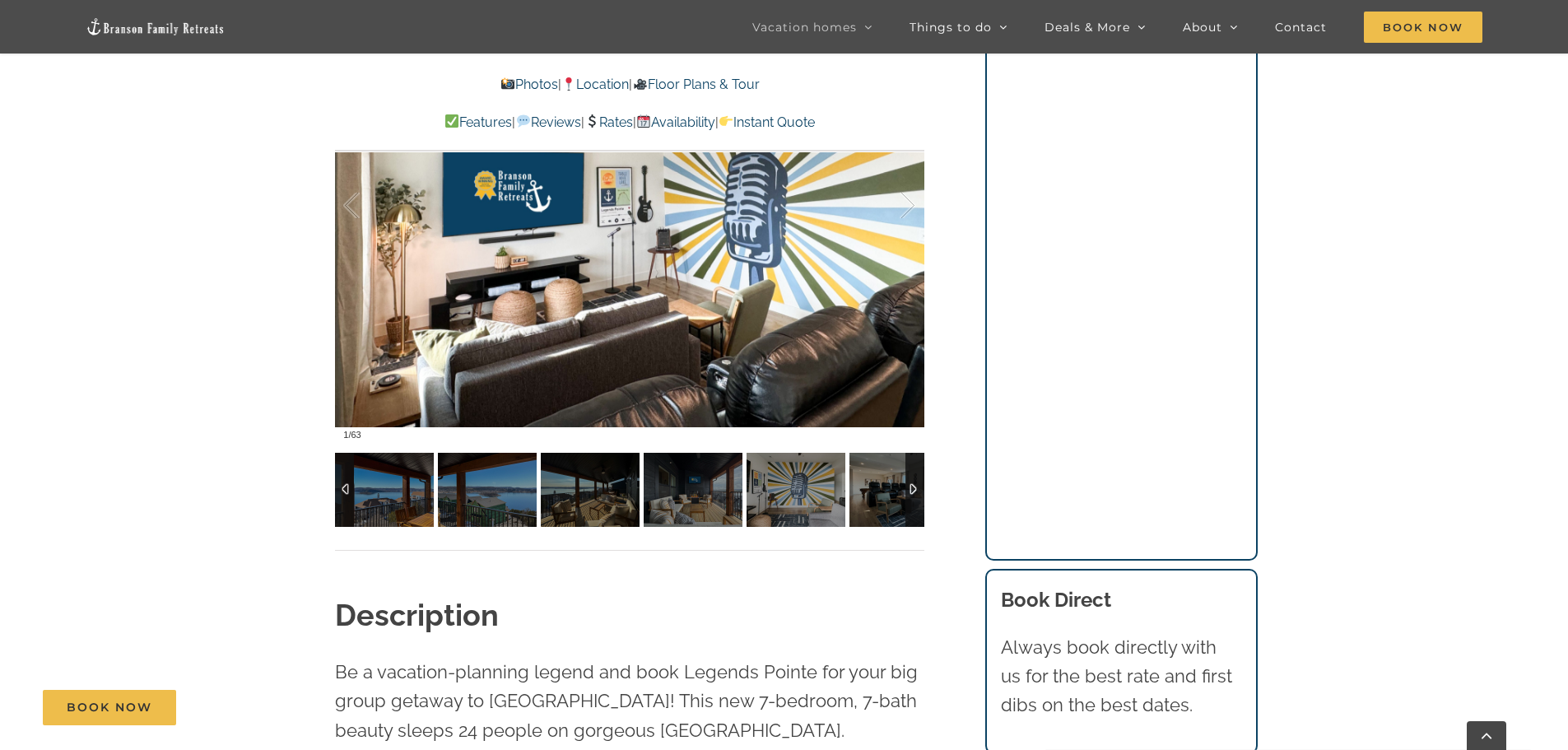
click at [911, 486] on div at bounding box center [915, 490] width 19 height 74
